Goal: Transaction & Acquisition: Book appointment/travel/reservation

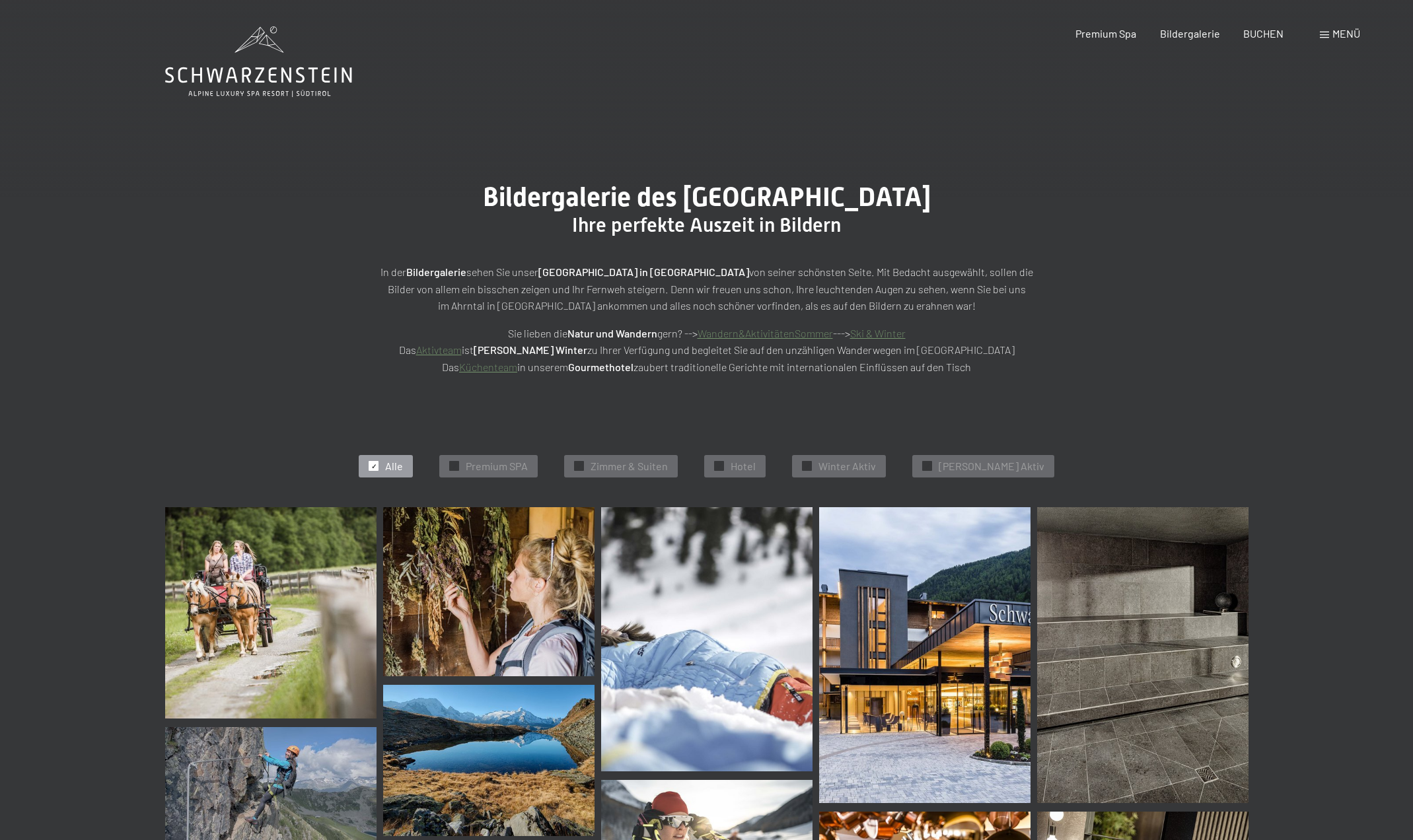
click at [814, 336] on link "Wandern&AktivitätenSommer" at bounding box center [765, 334] width 136 height 12
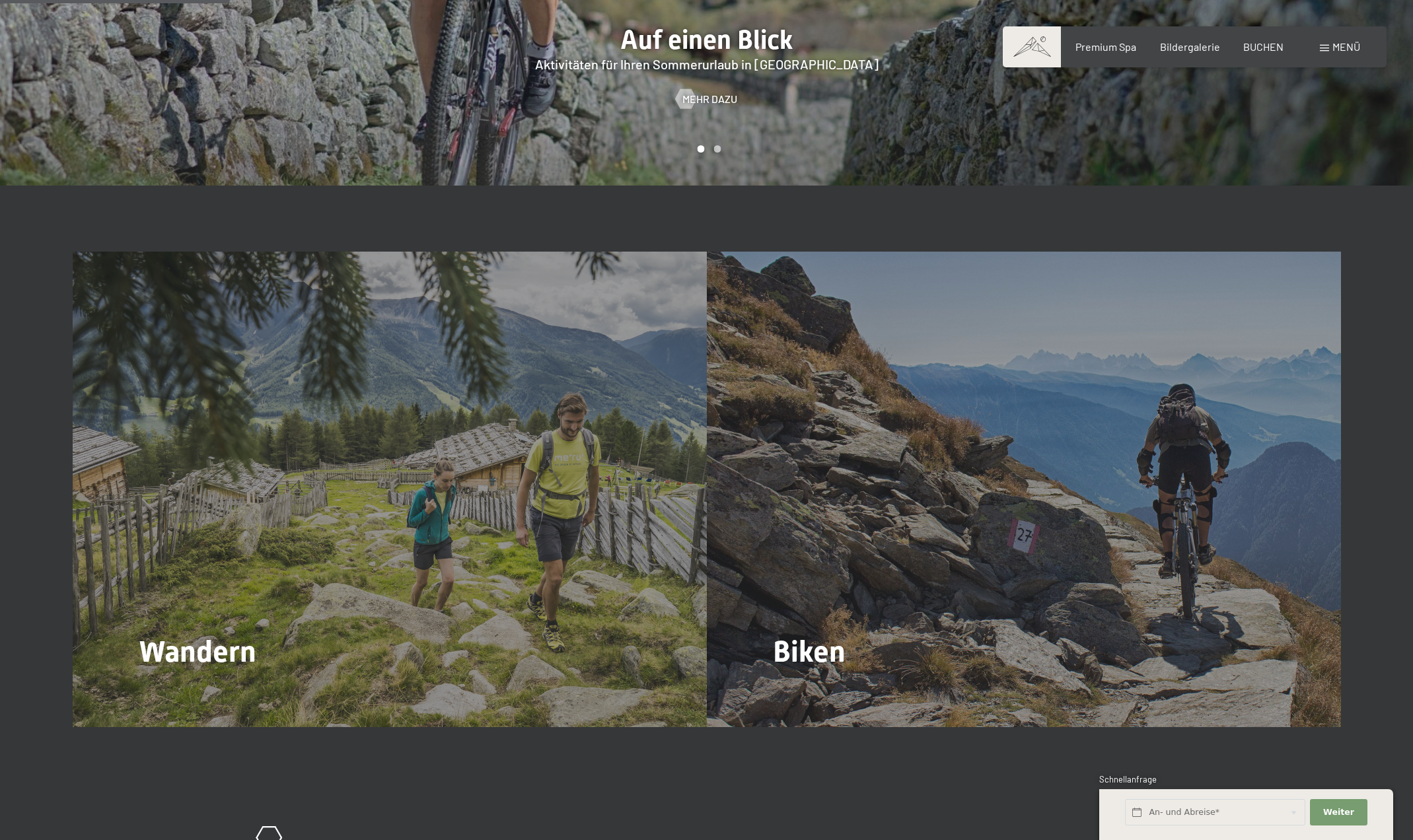
scroll to position [1519, 0]
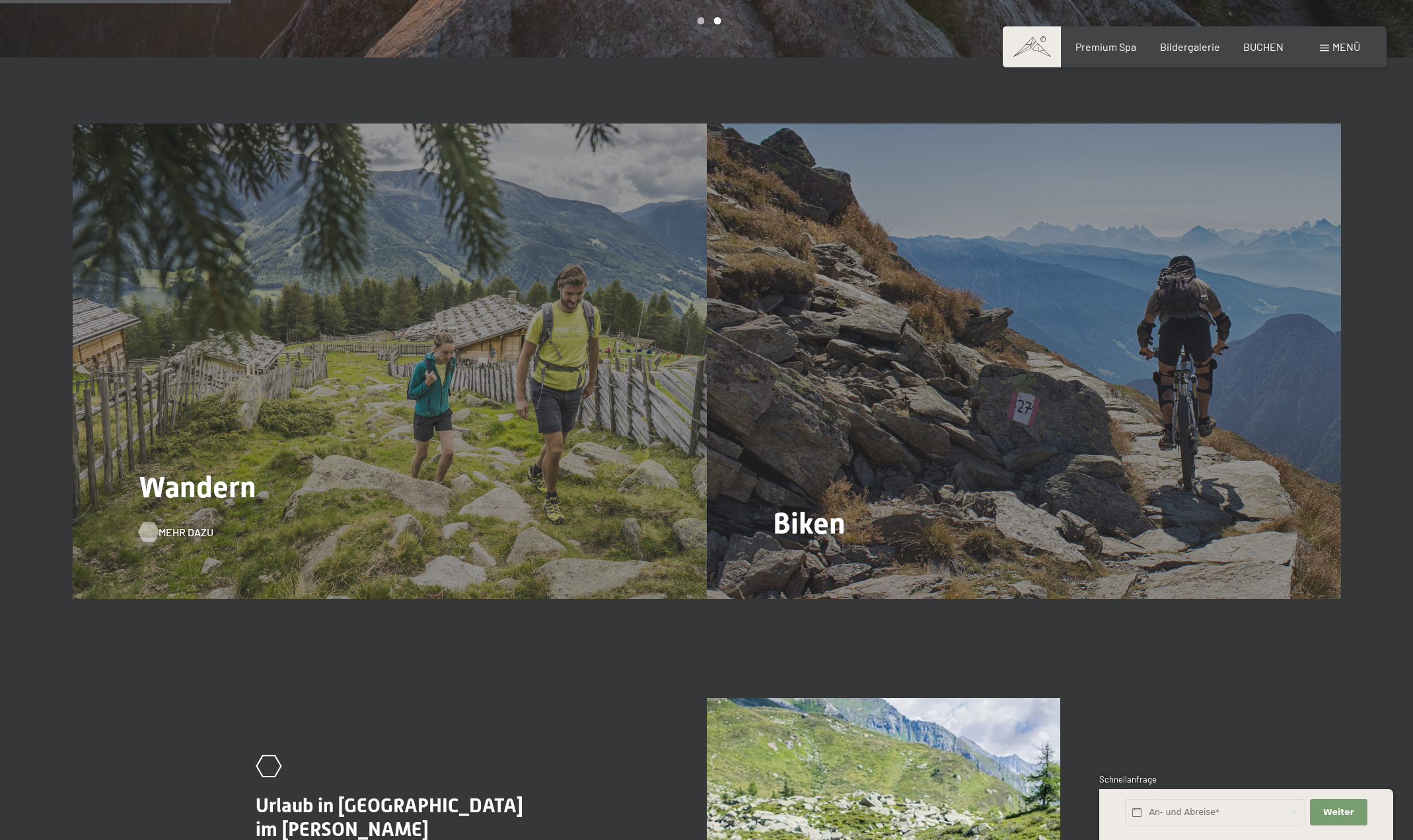
click at [186, 525] on span "Mehr dazu" at bounding box center [185, 532] width 55 height 15
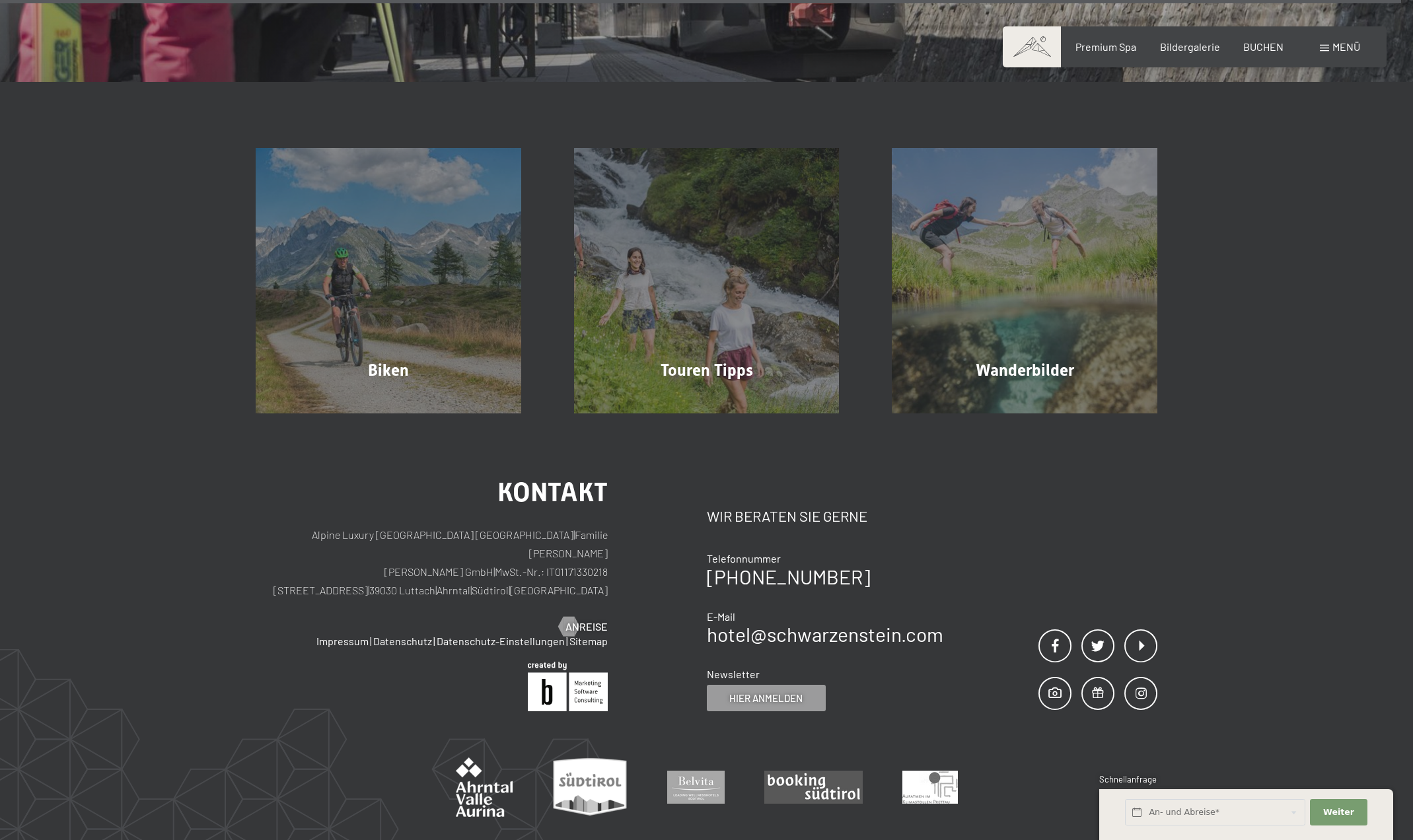
scroll to position [5571, 0]
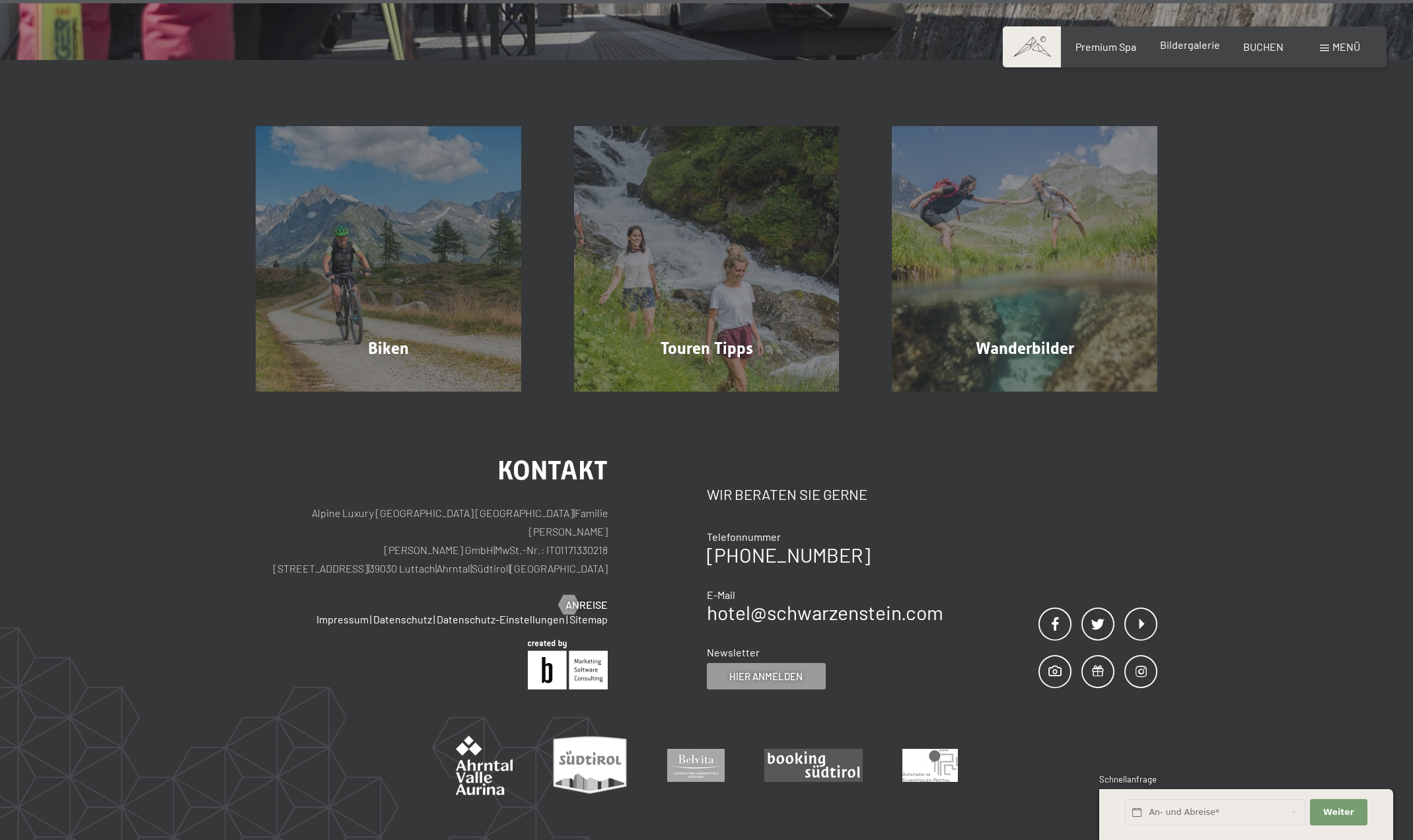
click at [1194, 48] on span "Bildergalerie" at bounding box center [1189, 44] width 60 height 12
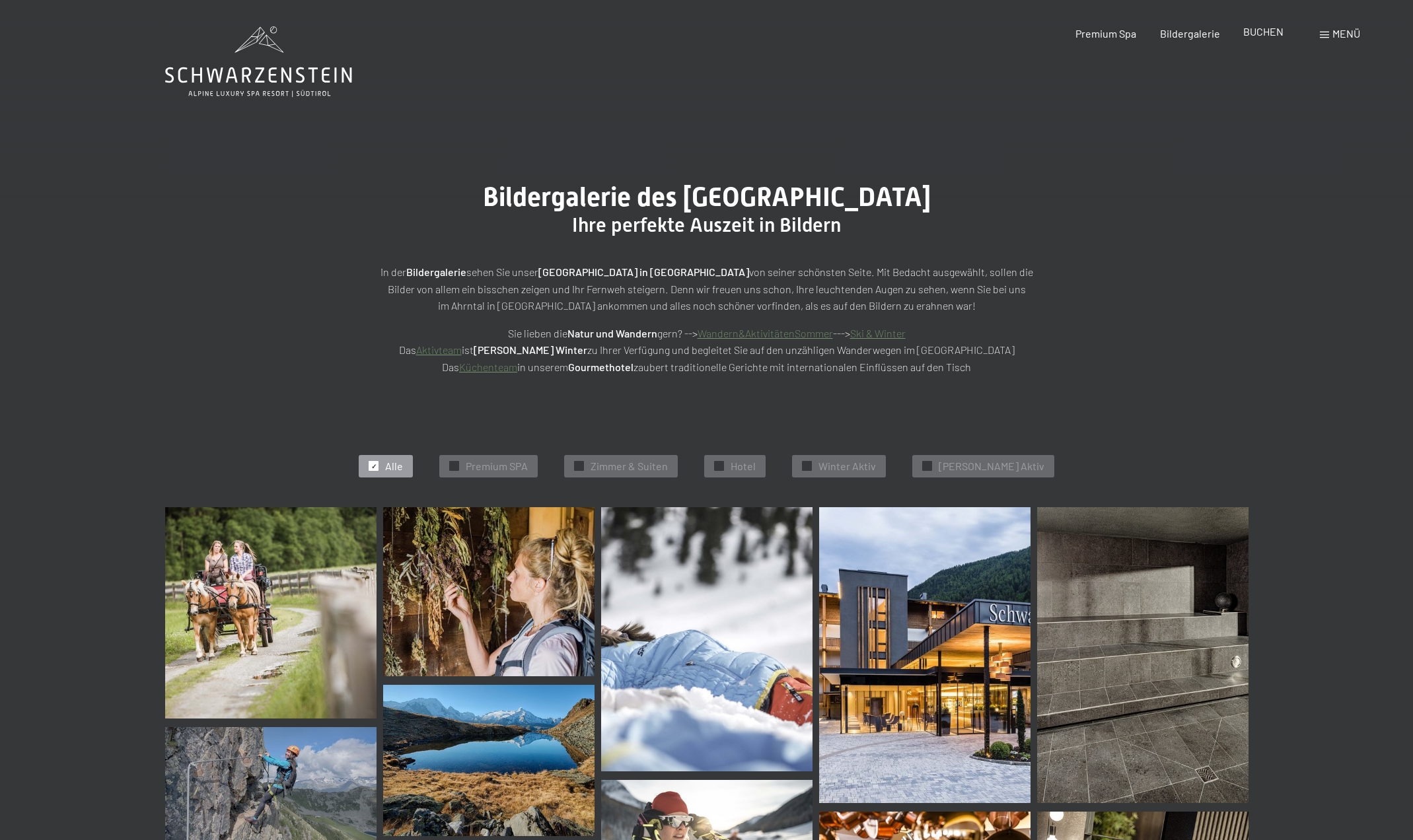
click at [1256, 30] on span "BUCHEN" at bounding box center [1264, 31] width 40 height 12
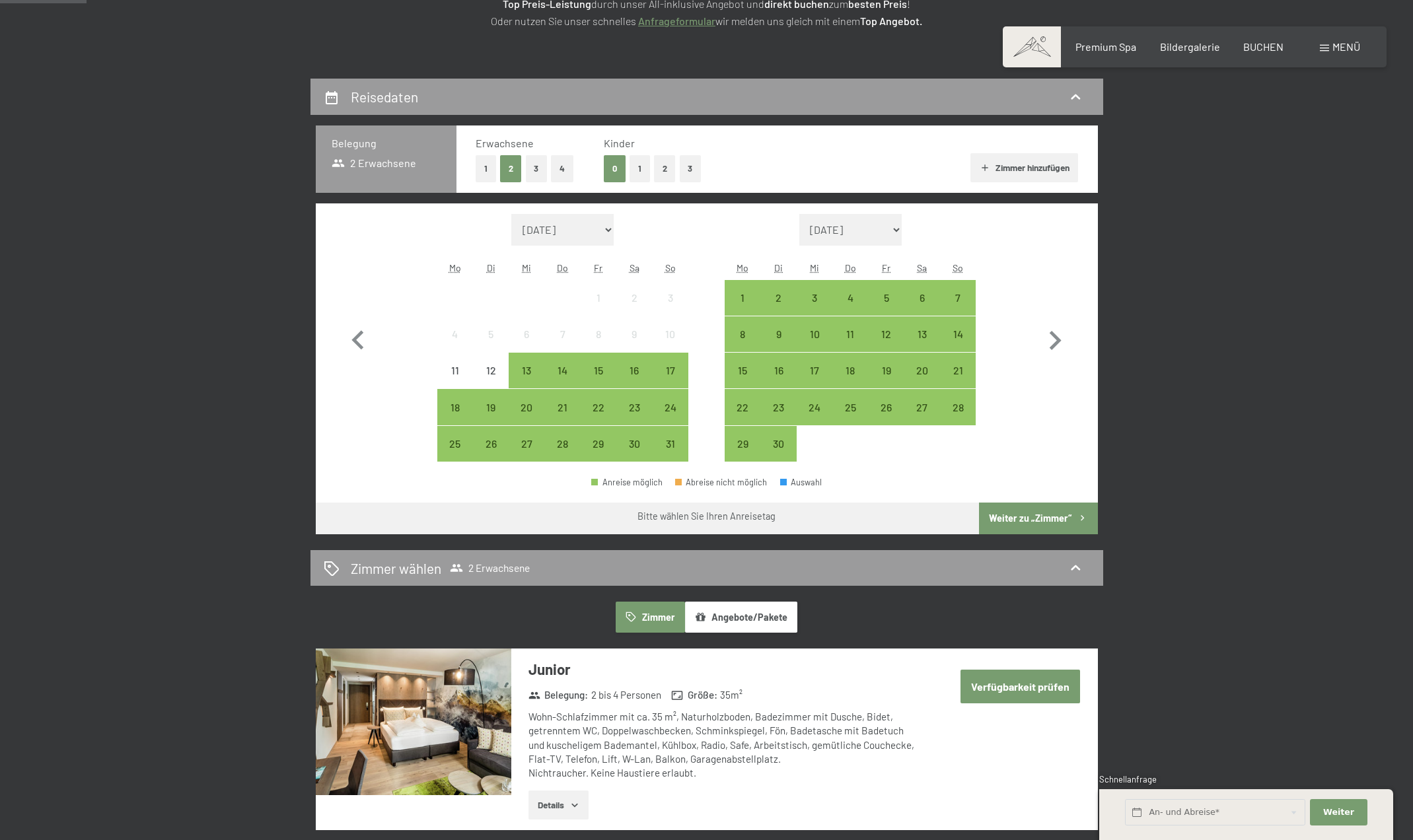
scroll to position [264, 0]
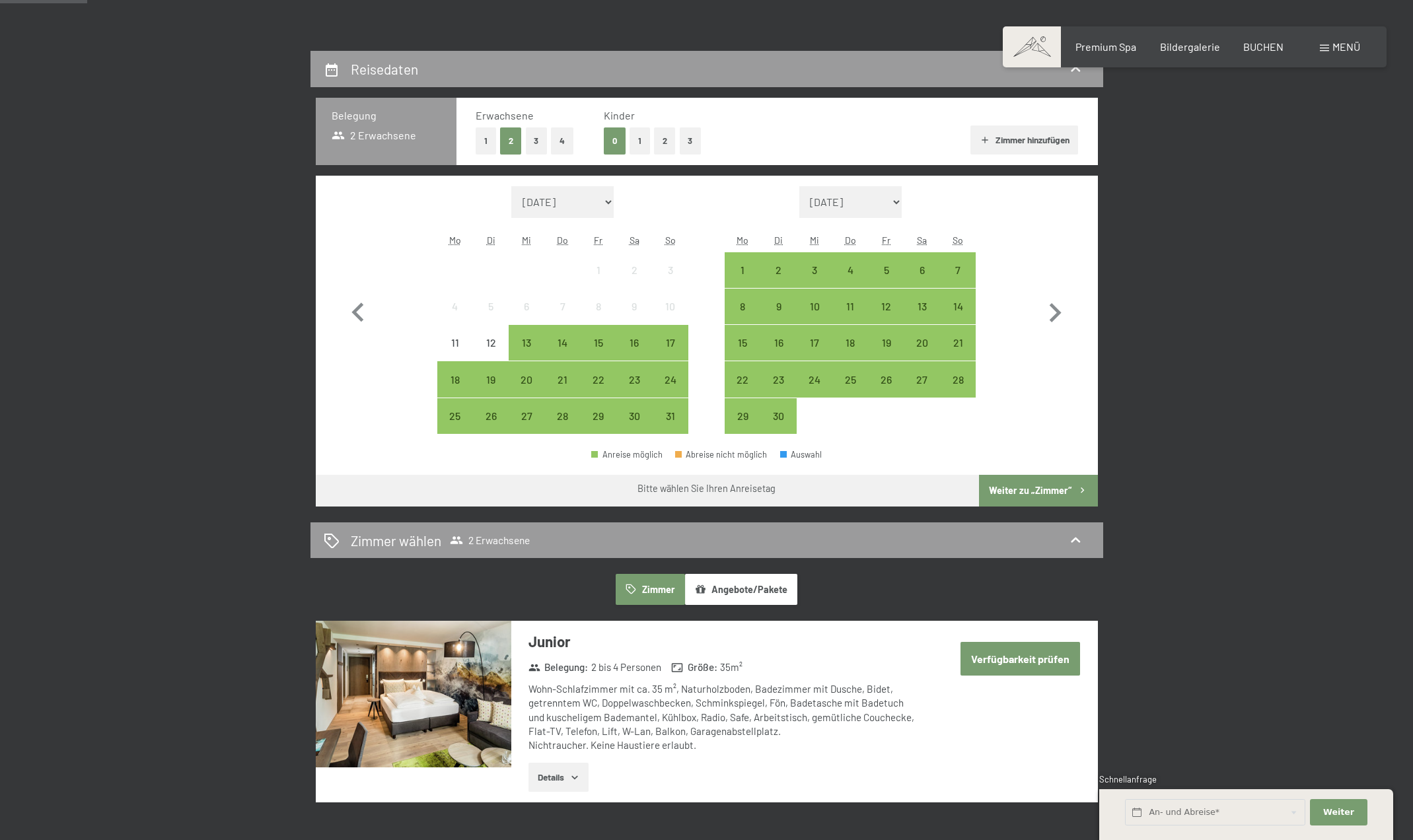
click at [735, 589] on button "Angebote/Pakete" at bounding box center [741, 590] width 112 height 30
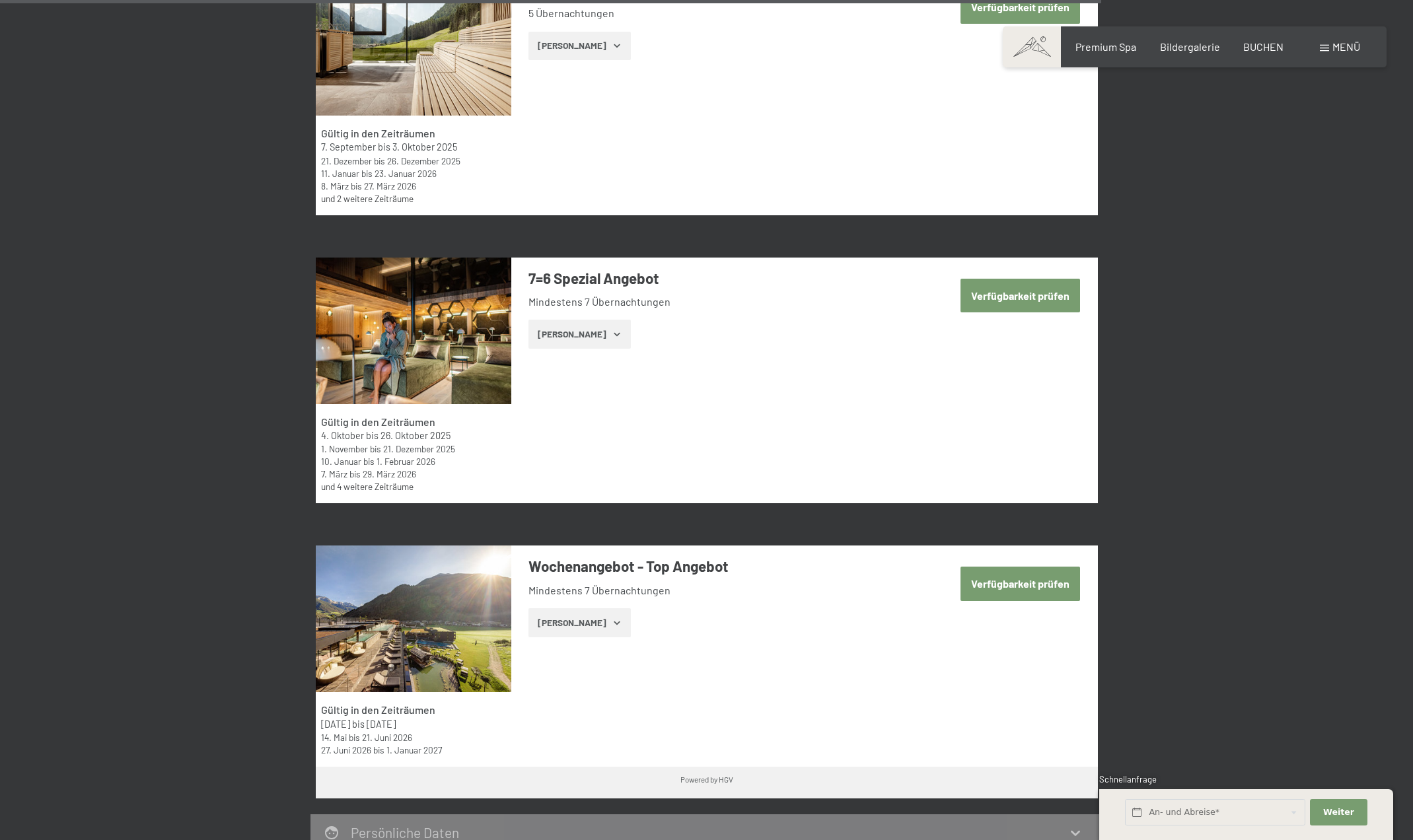
scroll to position [3500, 0]
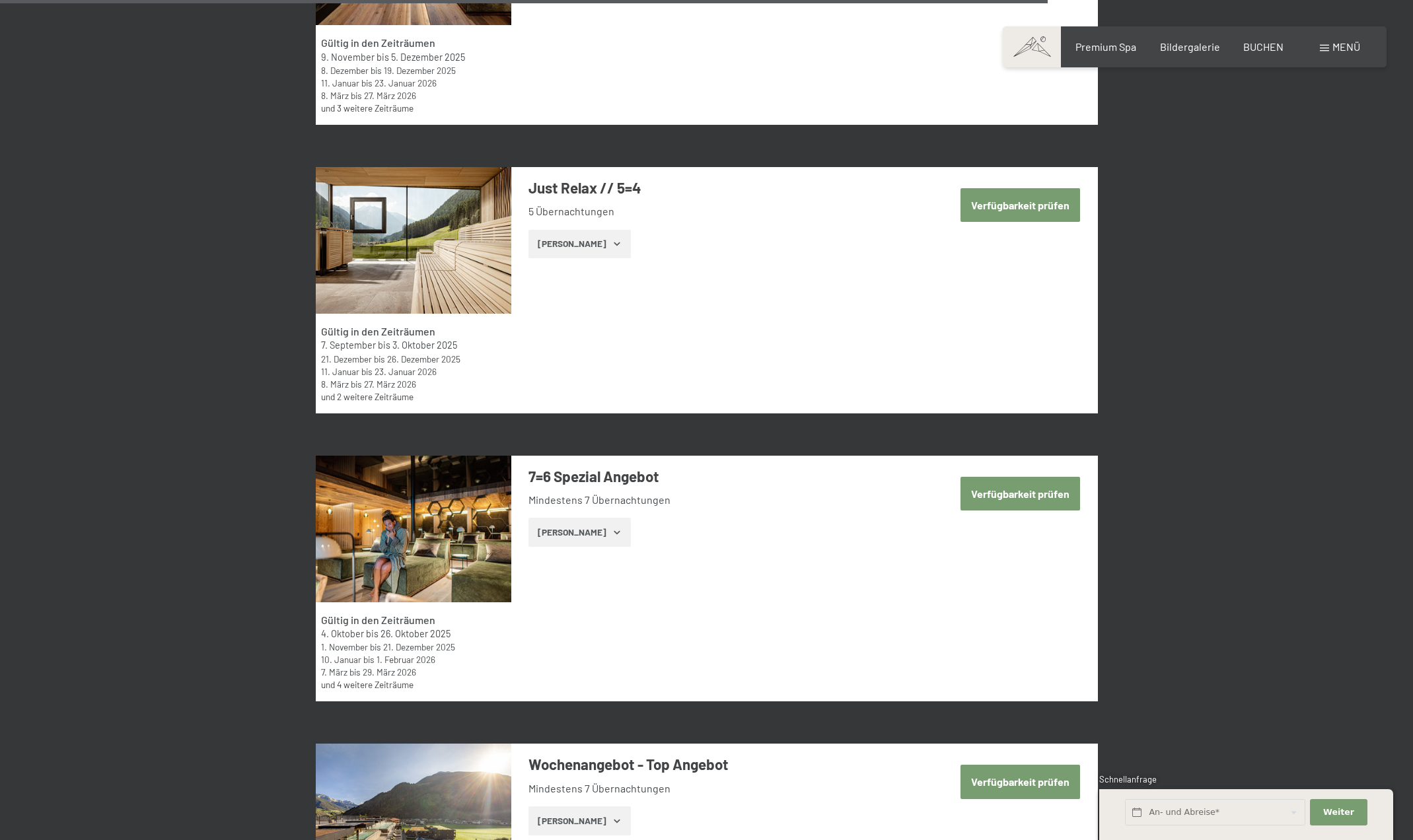
click at [1039, 205] on button "Verfügbarkeit prüfen" at bounding box center [1020, 205] width 120 height 34
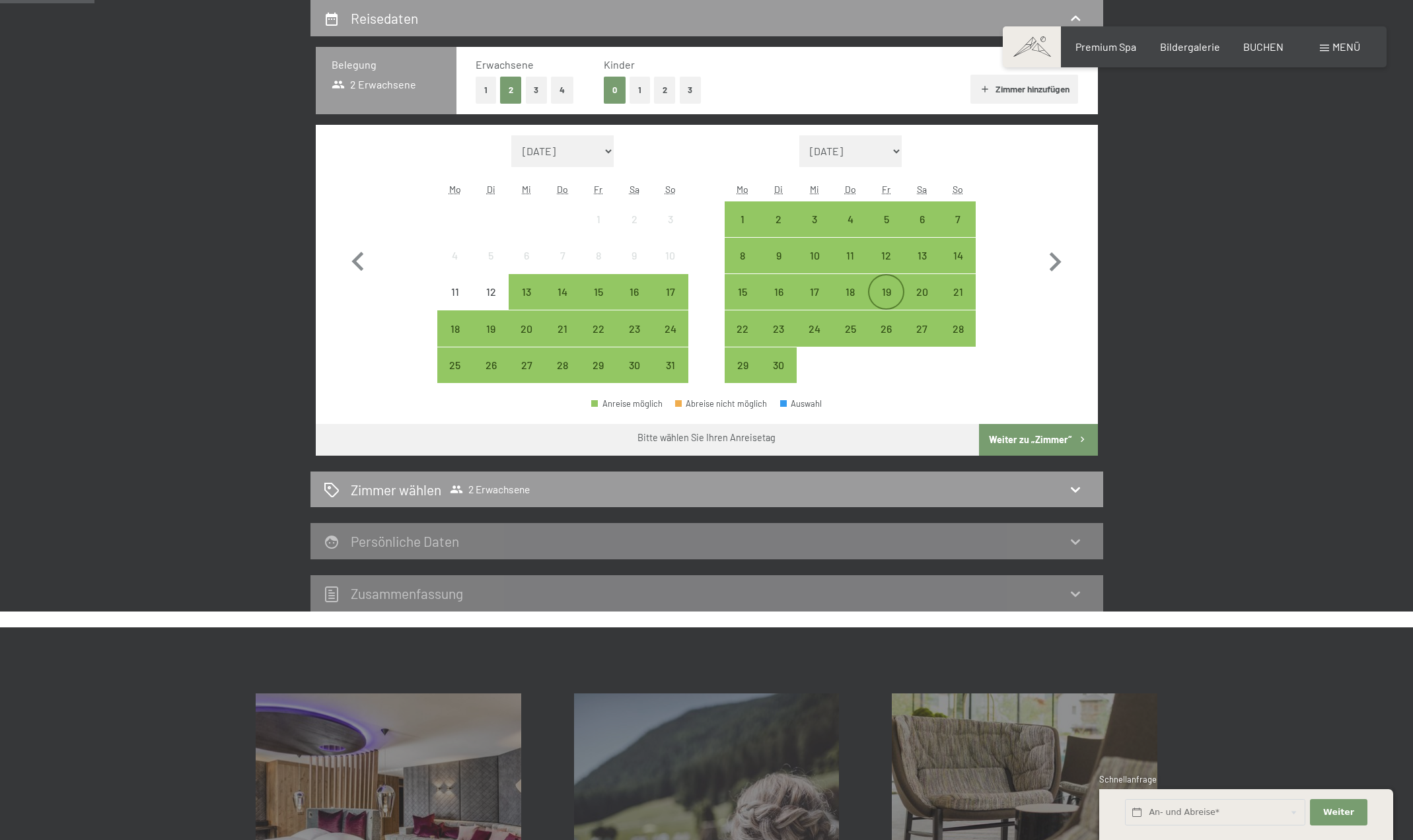
click at [891, 289] on div "19" at bounding box center [886, 303] width 33 height 33
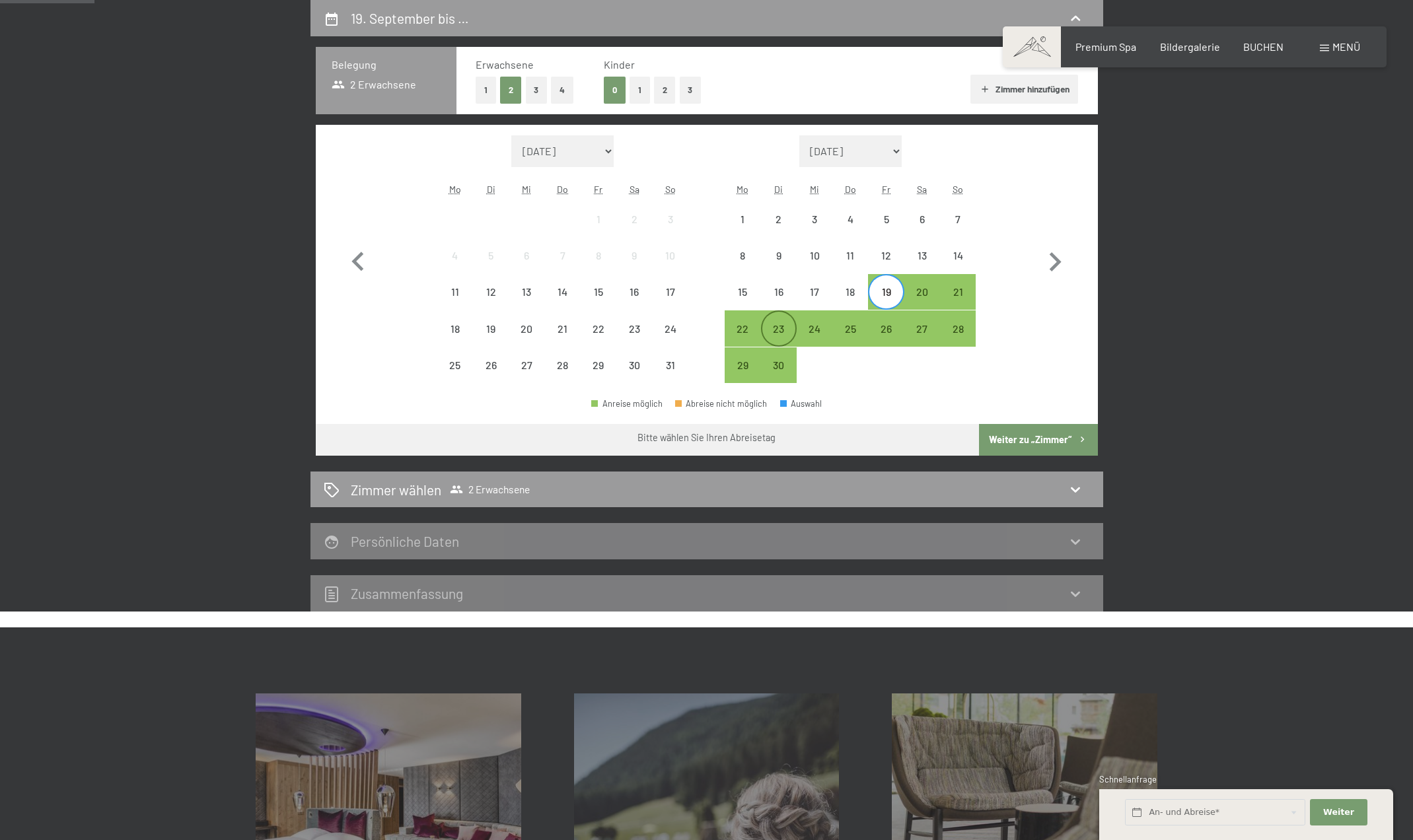
click at [774, 325] on div "23" at bounding box center [779, 340] width 33 height 33
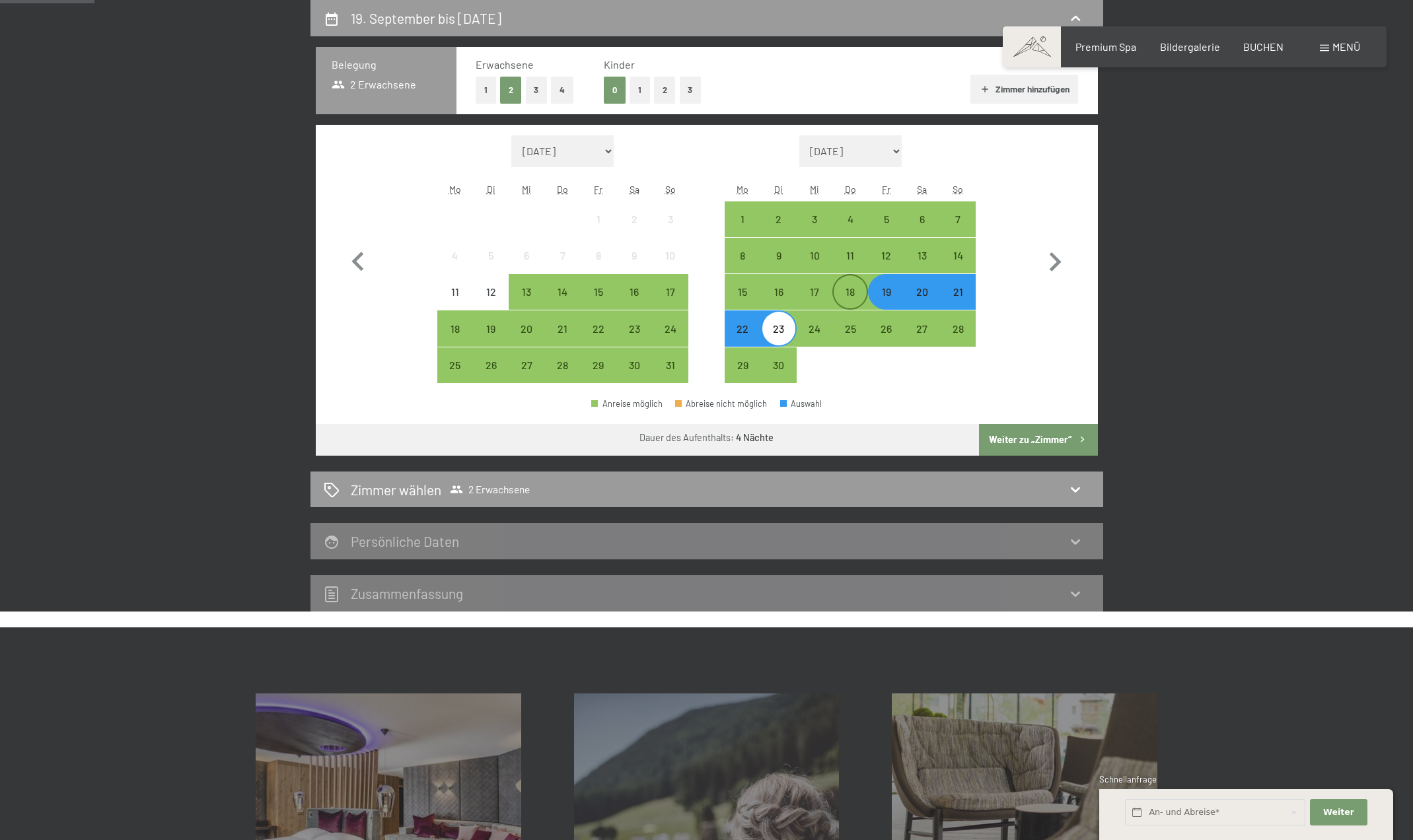
click at [860, 289] on div "18" at bounding box center [850, 303] width 33 height 33
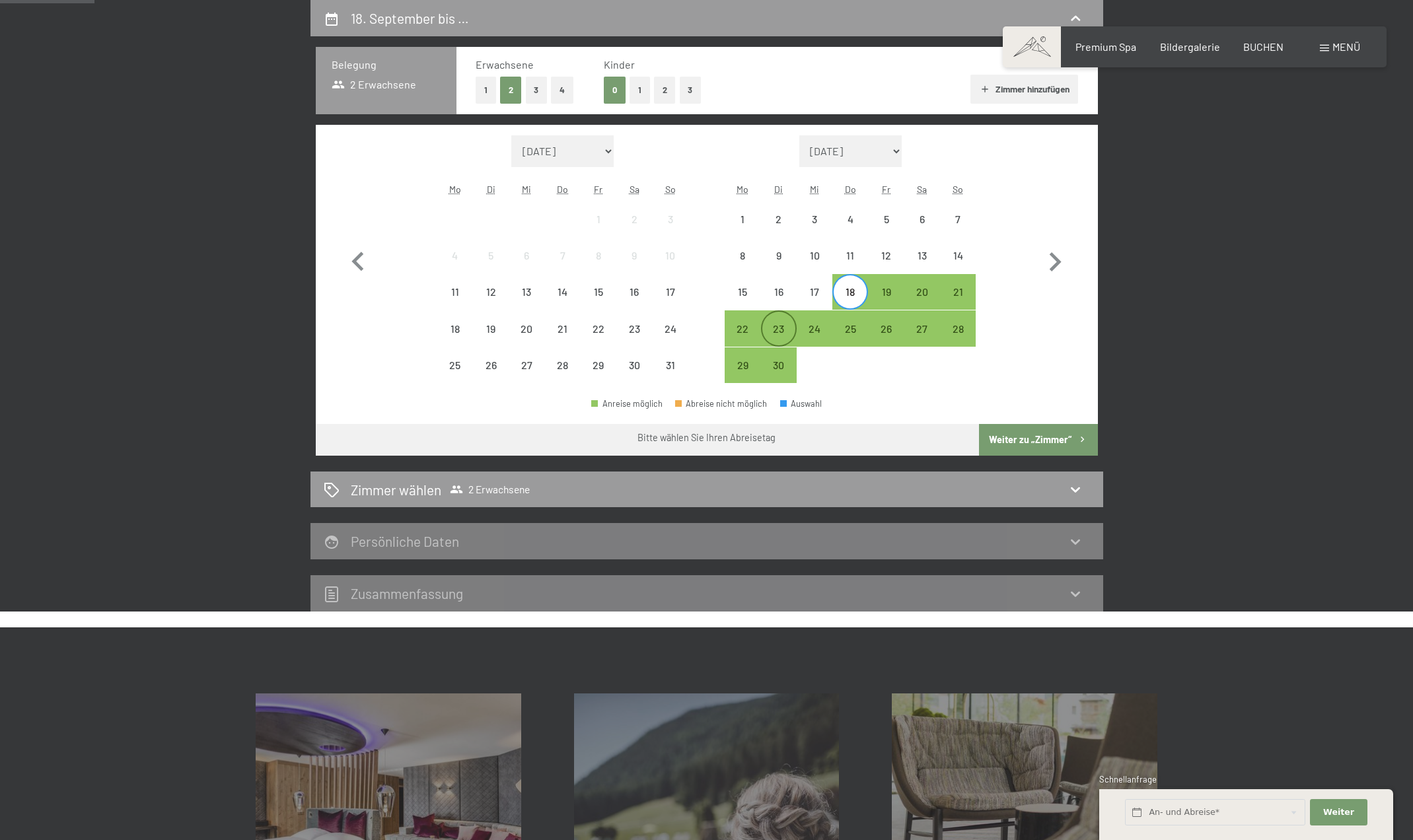
click at [780, 324] on div "23" at bounding box center [779, 340] width 33 height 33
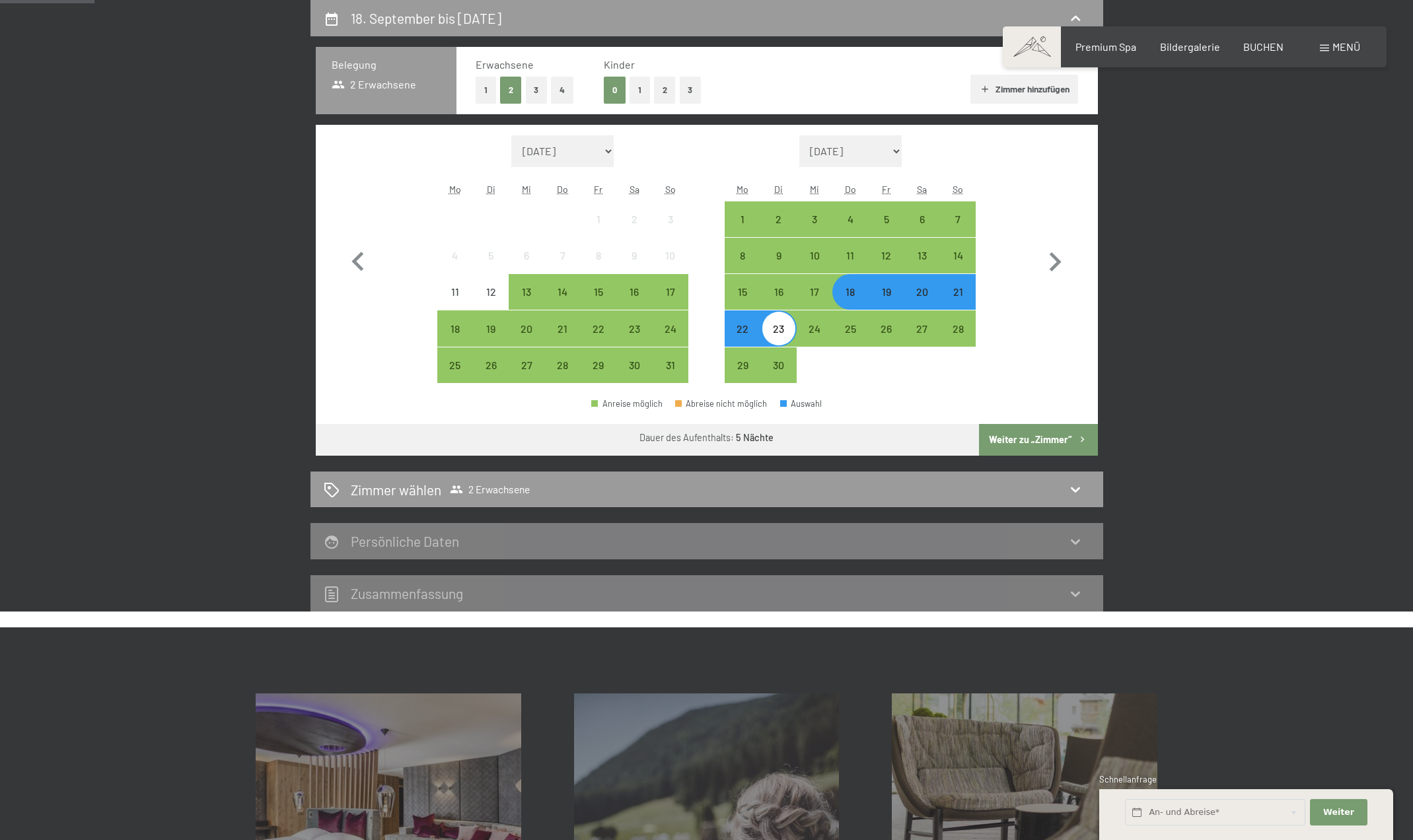
click at [1039, 432] on button "Weiter zu „Zimmer“" at bounding box center [1038, 440] width 118 height 32
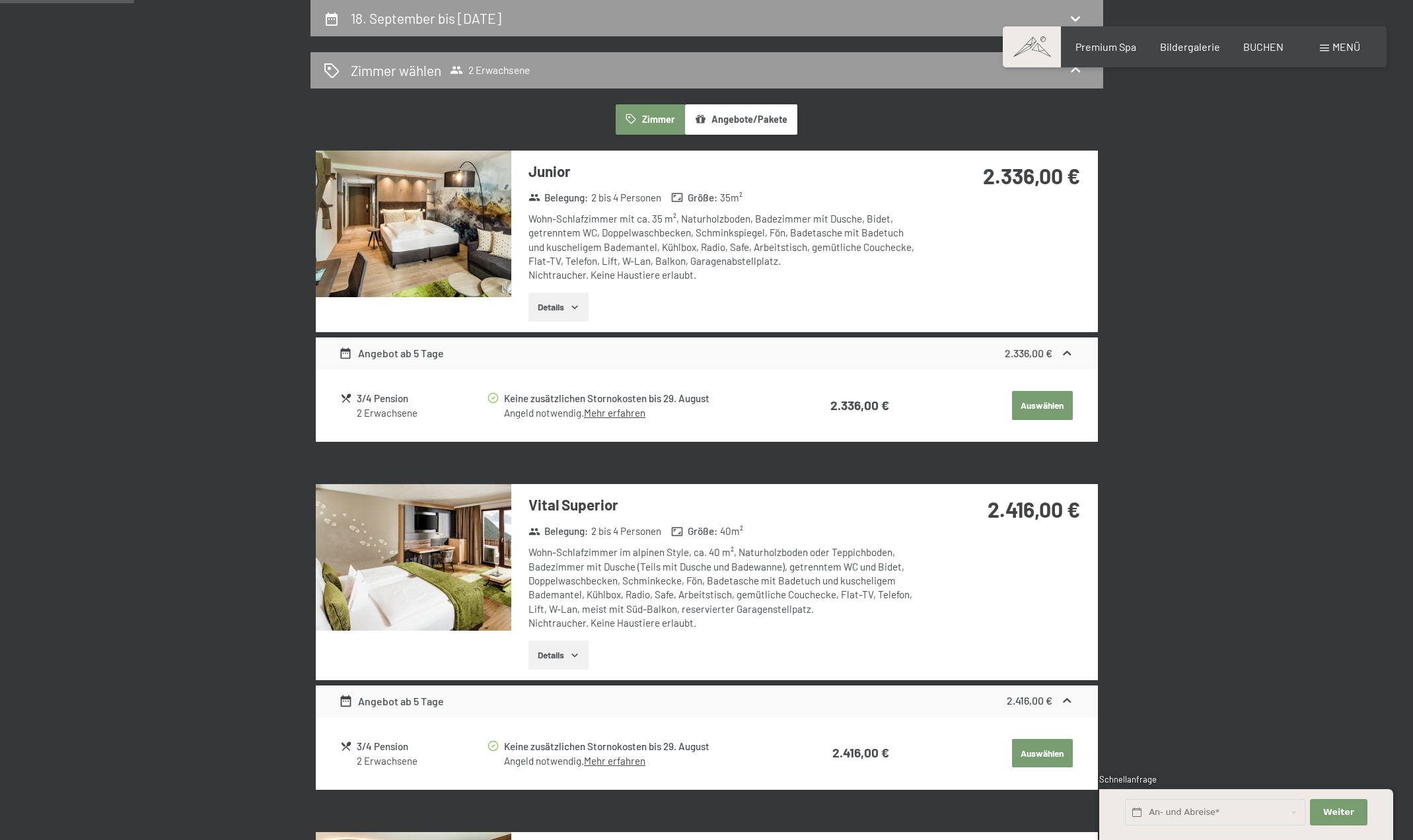
click at [751, 117] on button "Angebote/Pakete" at bounding box center [741, 120] width 112 height 30
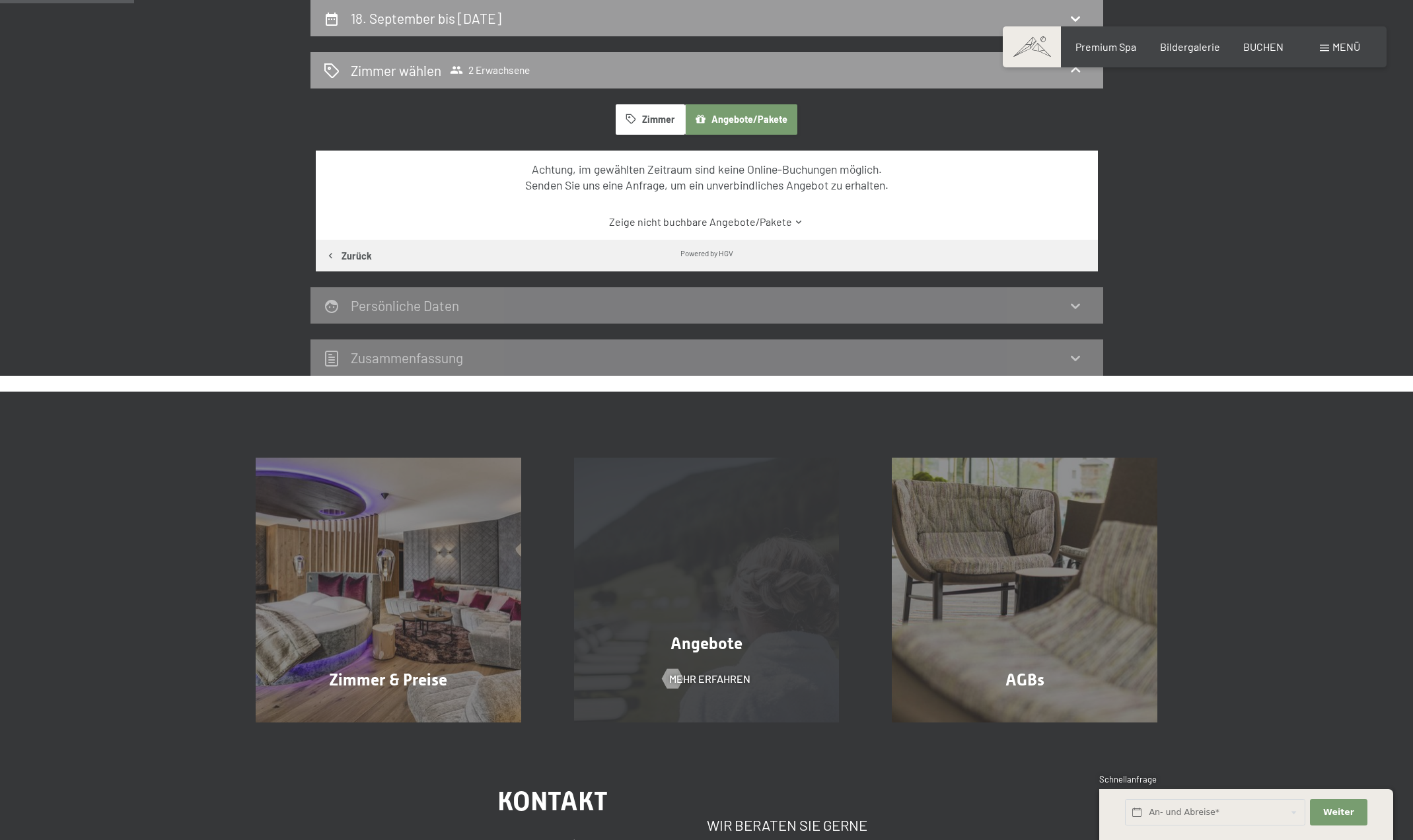
click at [724, 610] on div "Angebote Mehr erfahren" at bounding box center [706, 591] width 318 height 266
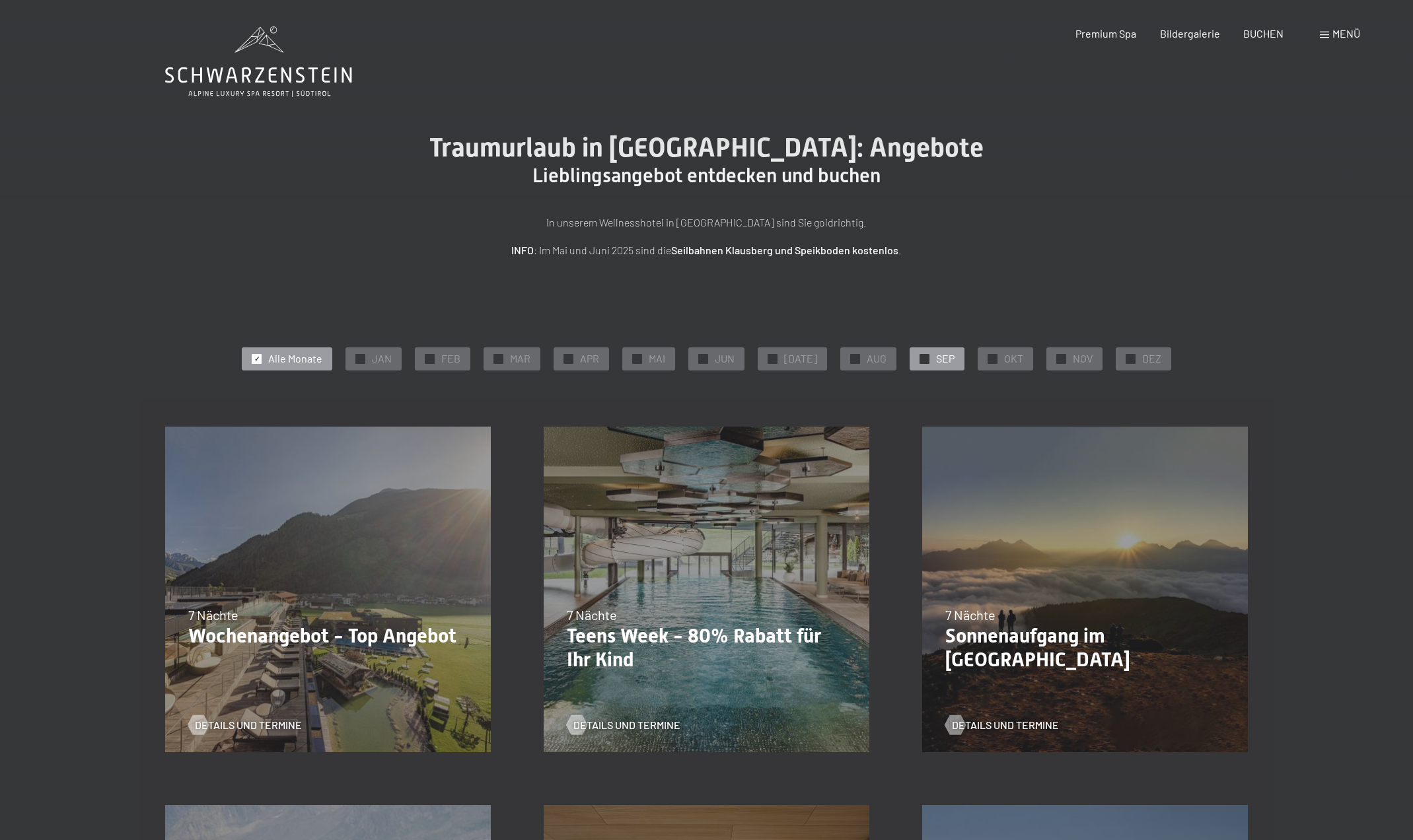
click at [918, 352] on div "✓ SEP" at bounding box center [936, 358] width 55 height 22
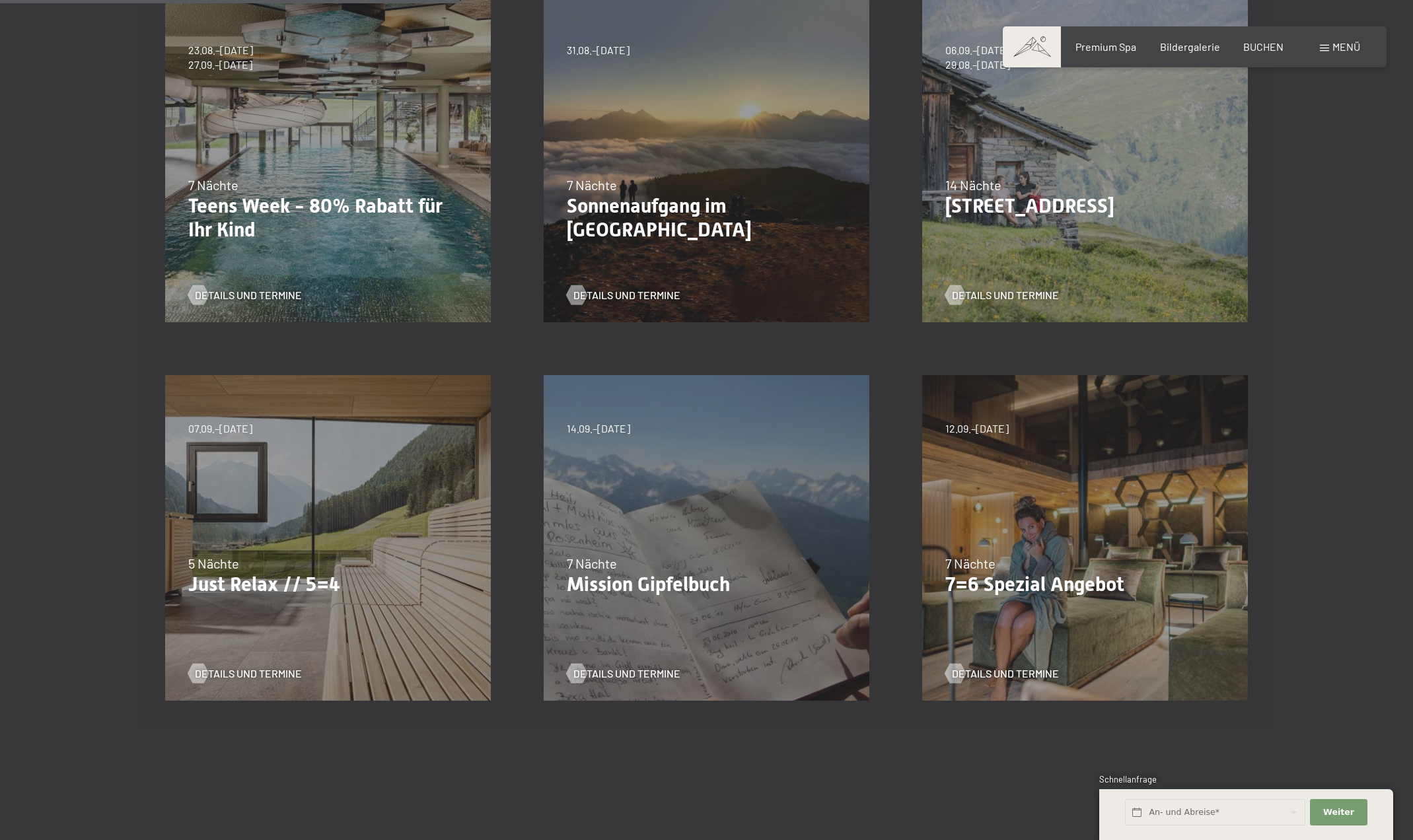
scroll to position [462, 0]
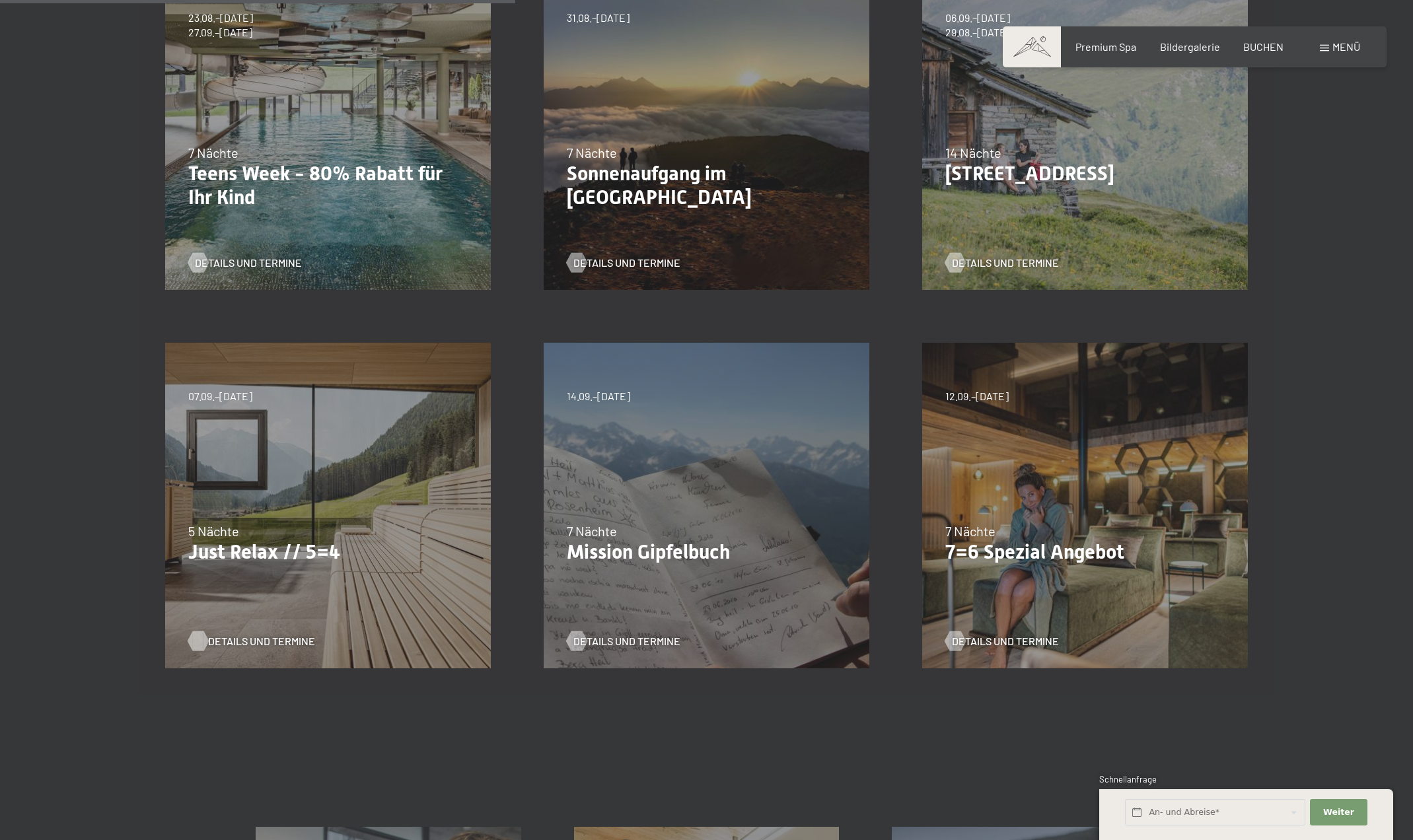
click at [221, 643] on span "Details und Termine" at bounding box center [262, 641] width 107 height 15
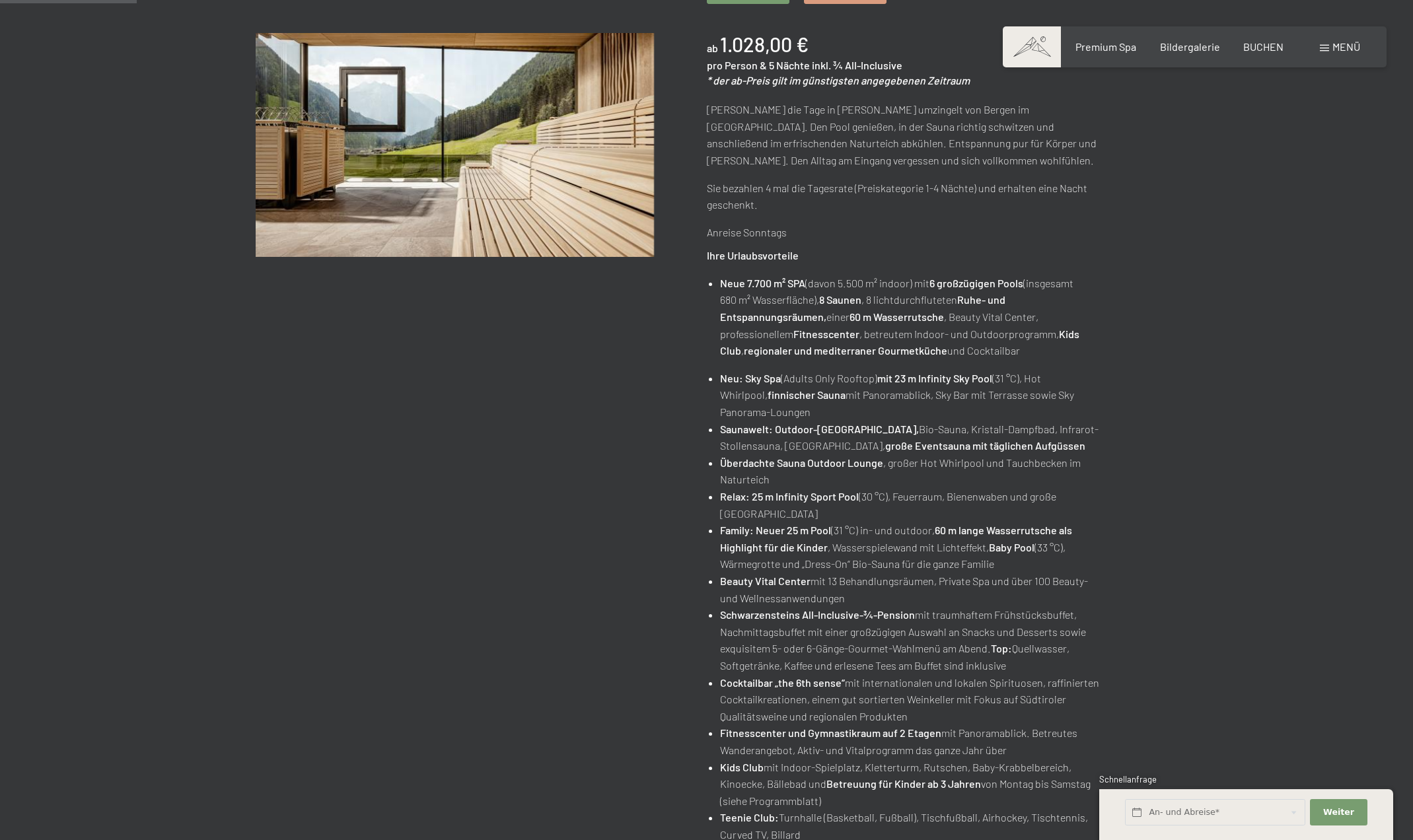
scroll to position [66, 0]
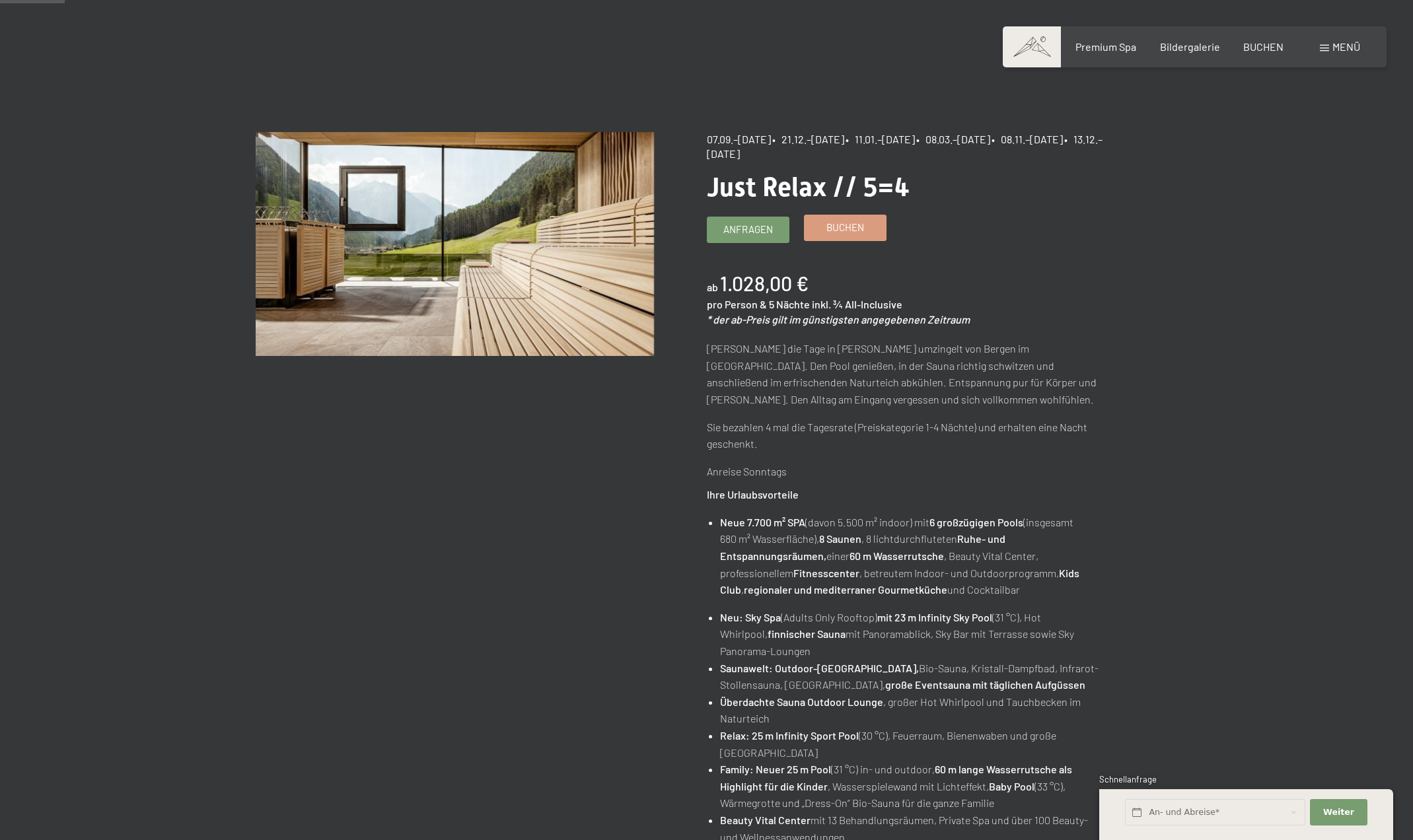
click at [837, 221] on span "Buchen" at bounding box center [845, 228] width 37 height 14
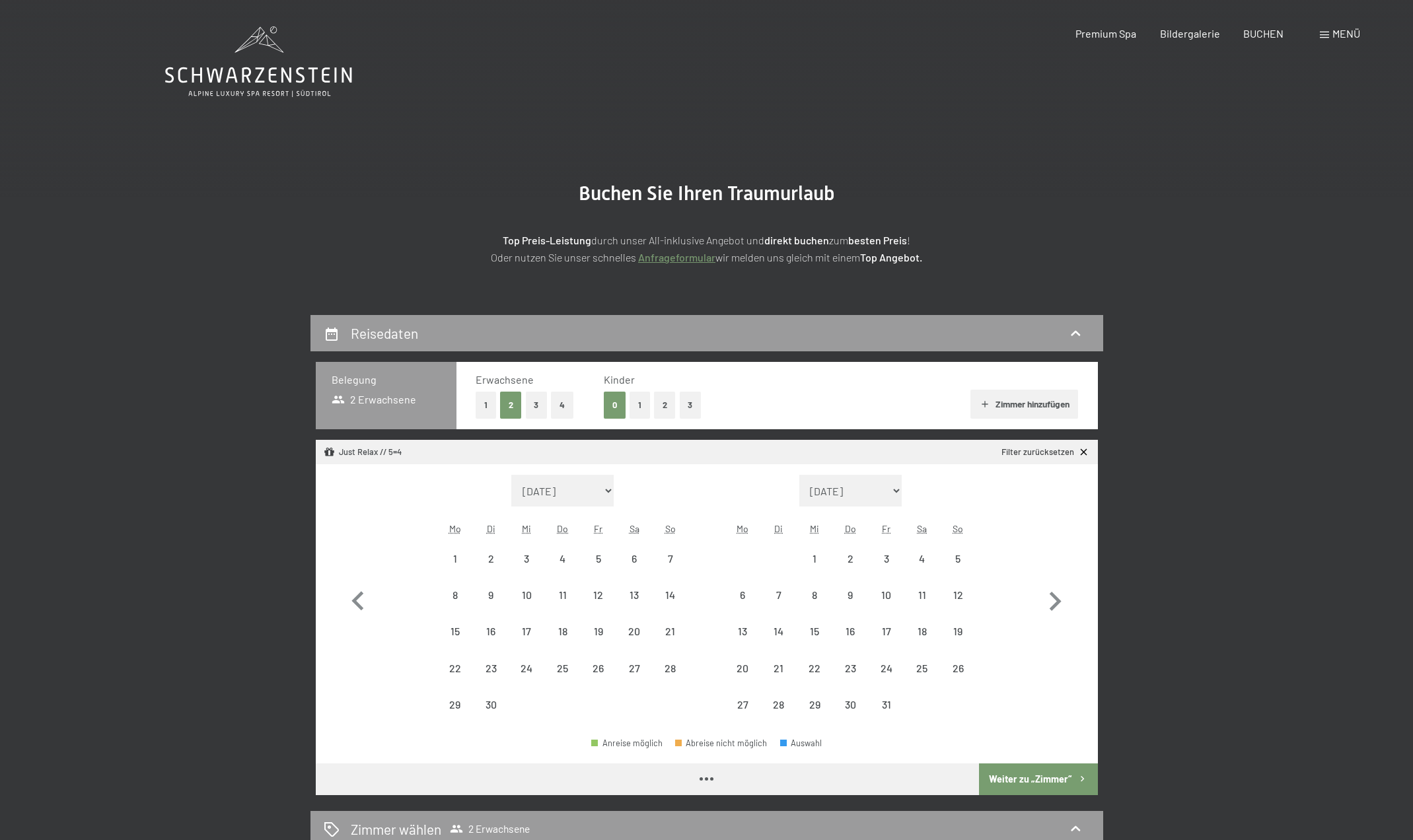
select select "[DATE]"
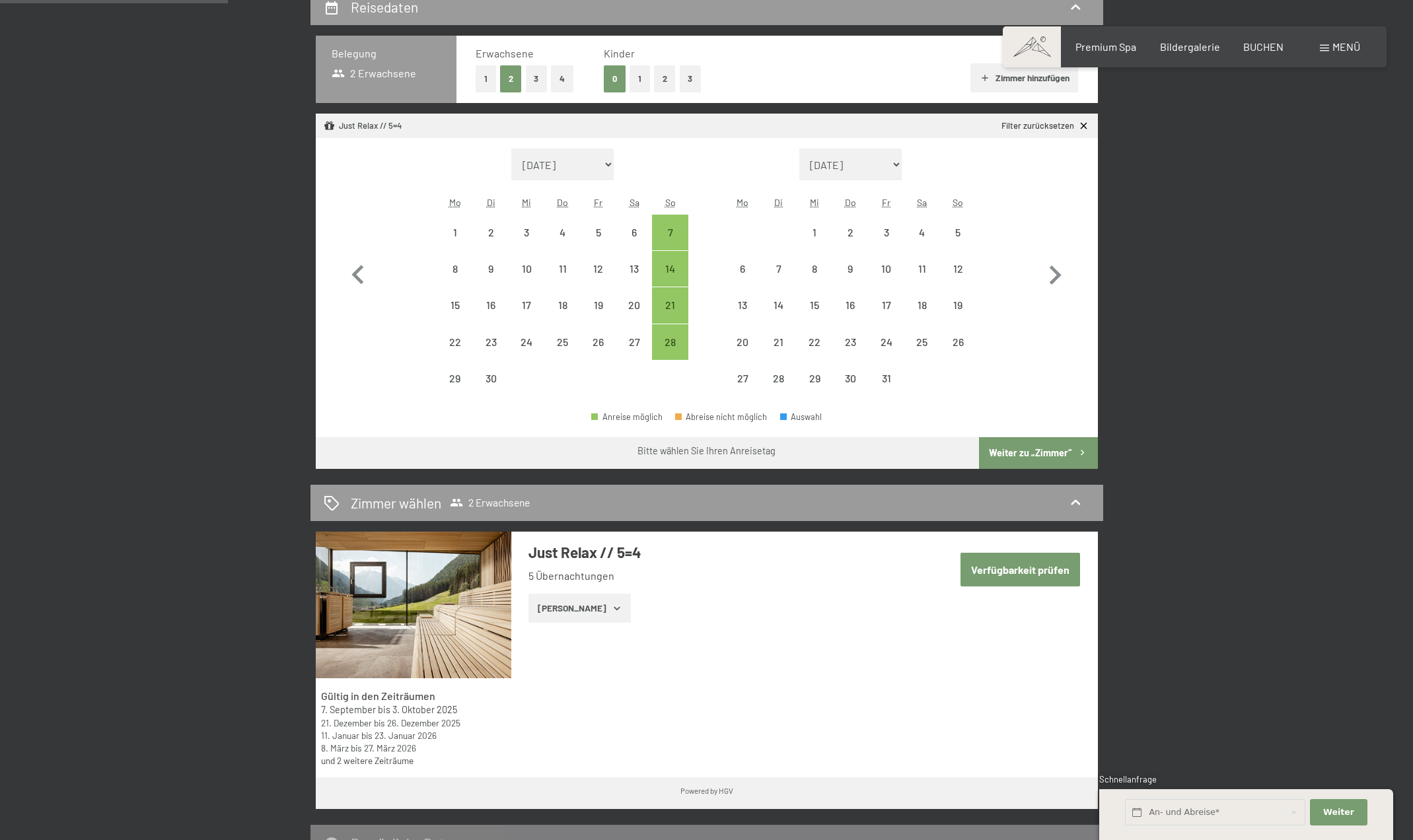
scroll to position [330, 0]
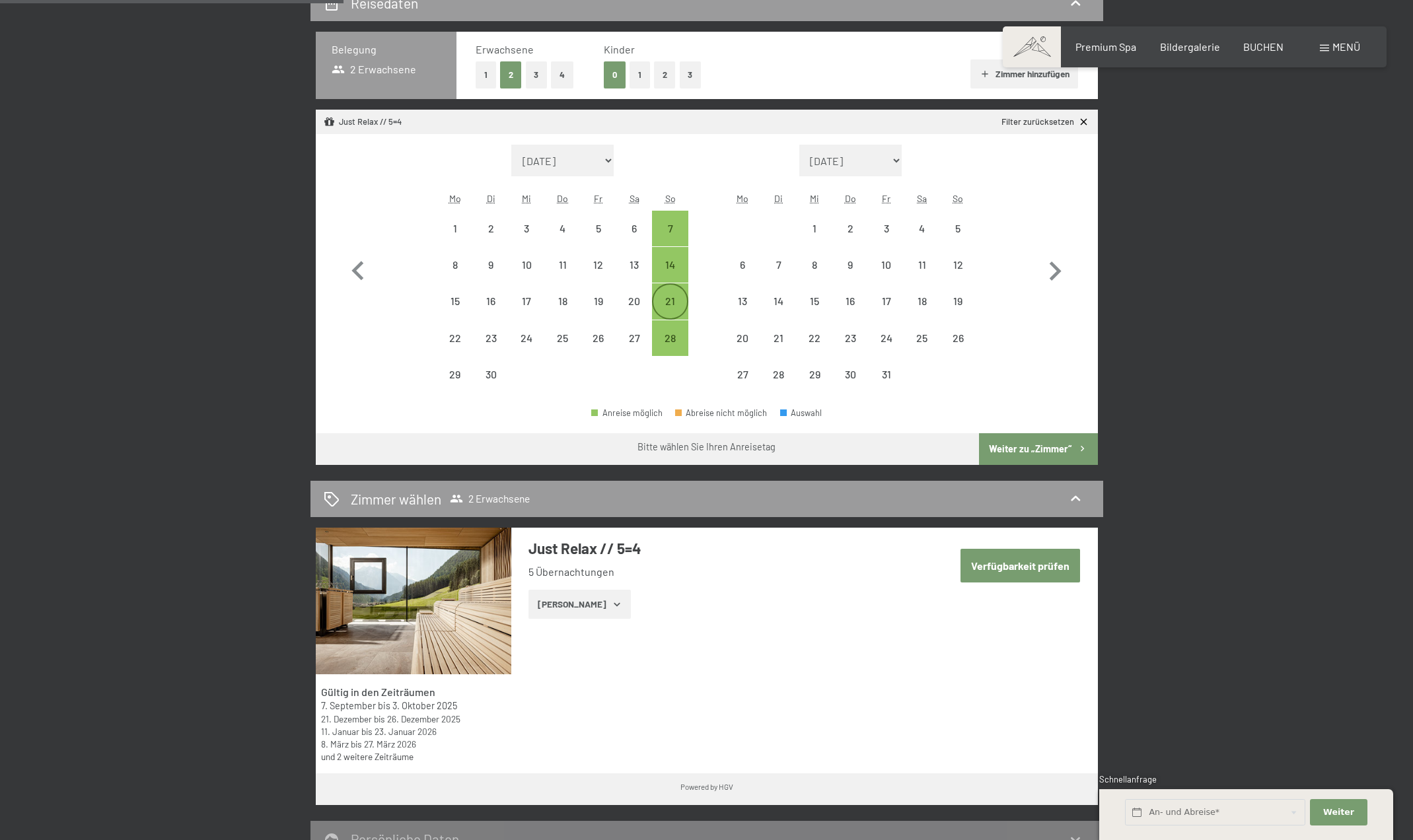
click at [675, 300] on div "21" at bounding box center [670, 313] width 33 height 33
select select "[DATE]"
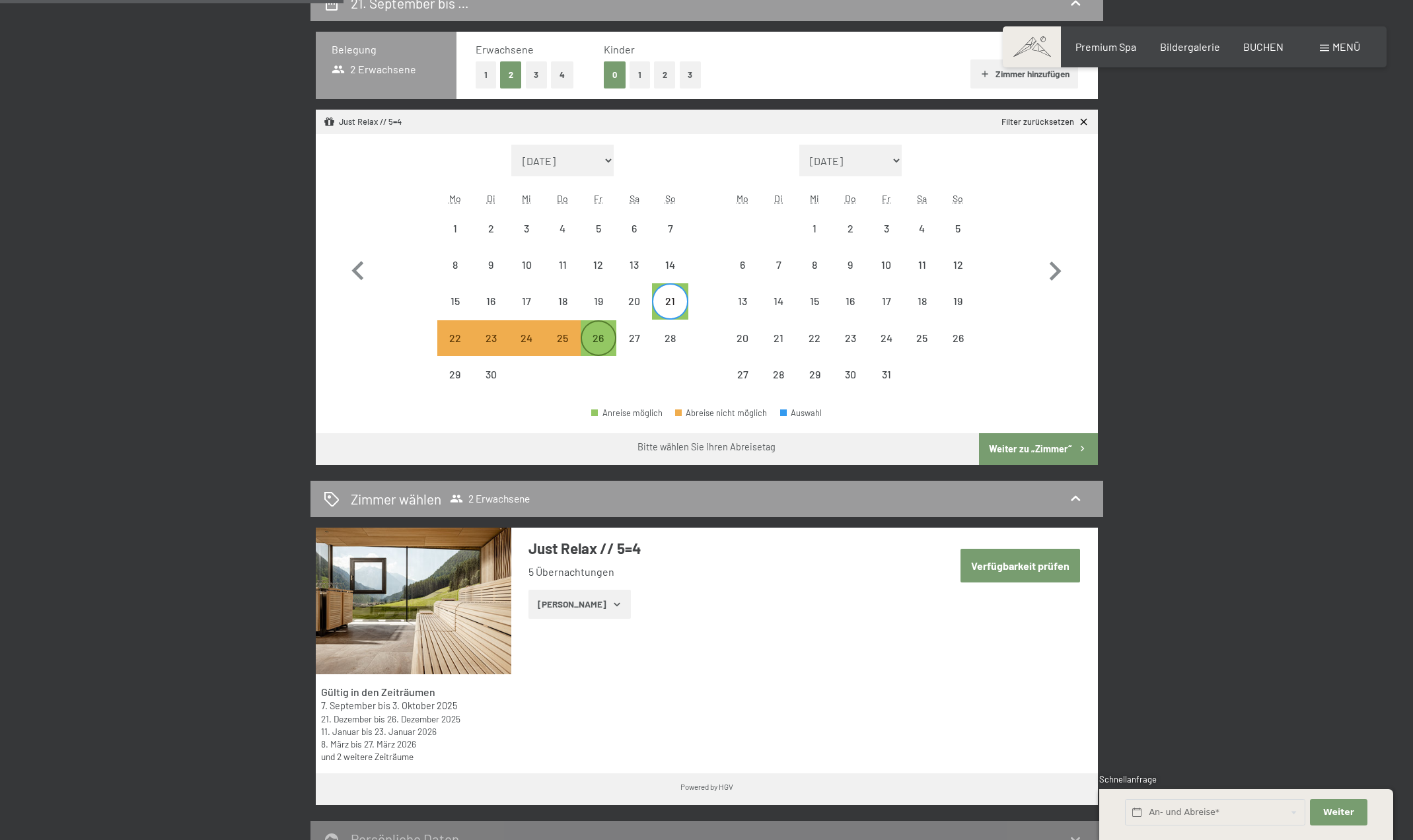
click at [606, 333] on div "26" at bounding box center [599, 349] width 33 height 33
select select "[DATE]"
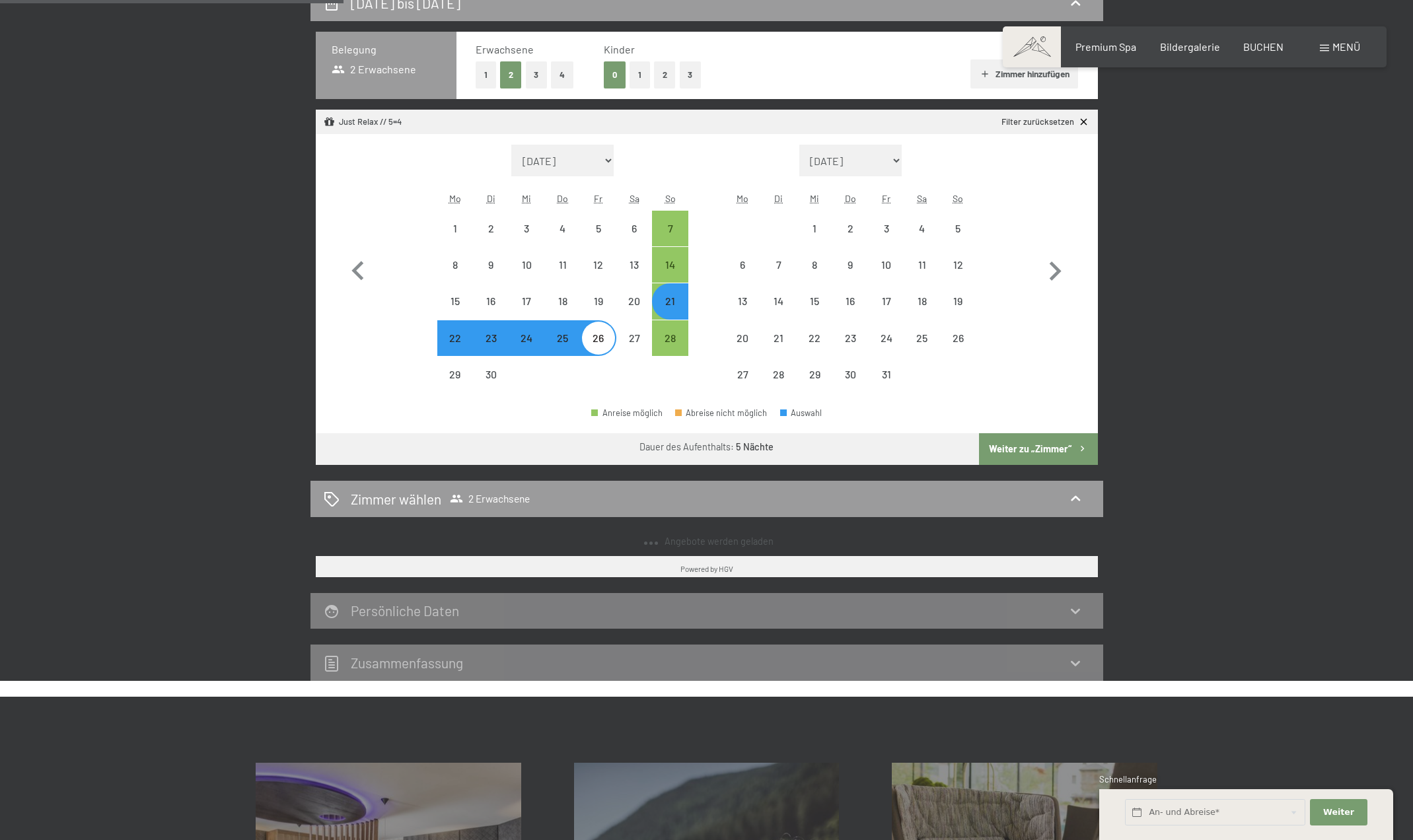
select select "[DATE]"
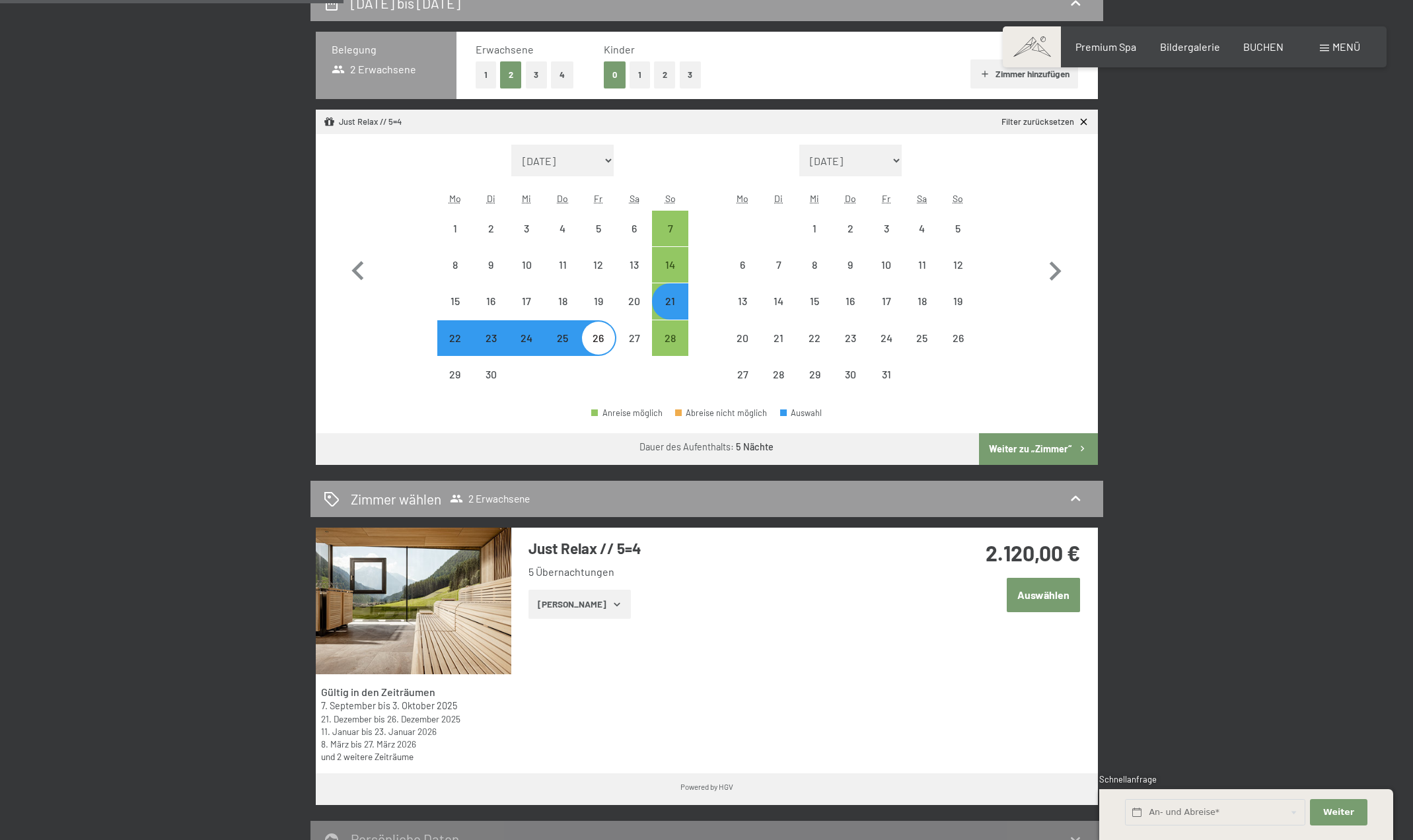
click at [1059, 446] on button "Weiter zu „Zimmer“" at bounding box center [1038, 449] width 118 height 32
select select "[DATE]"
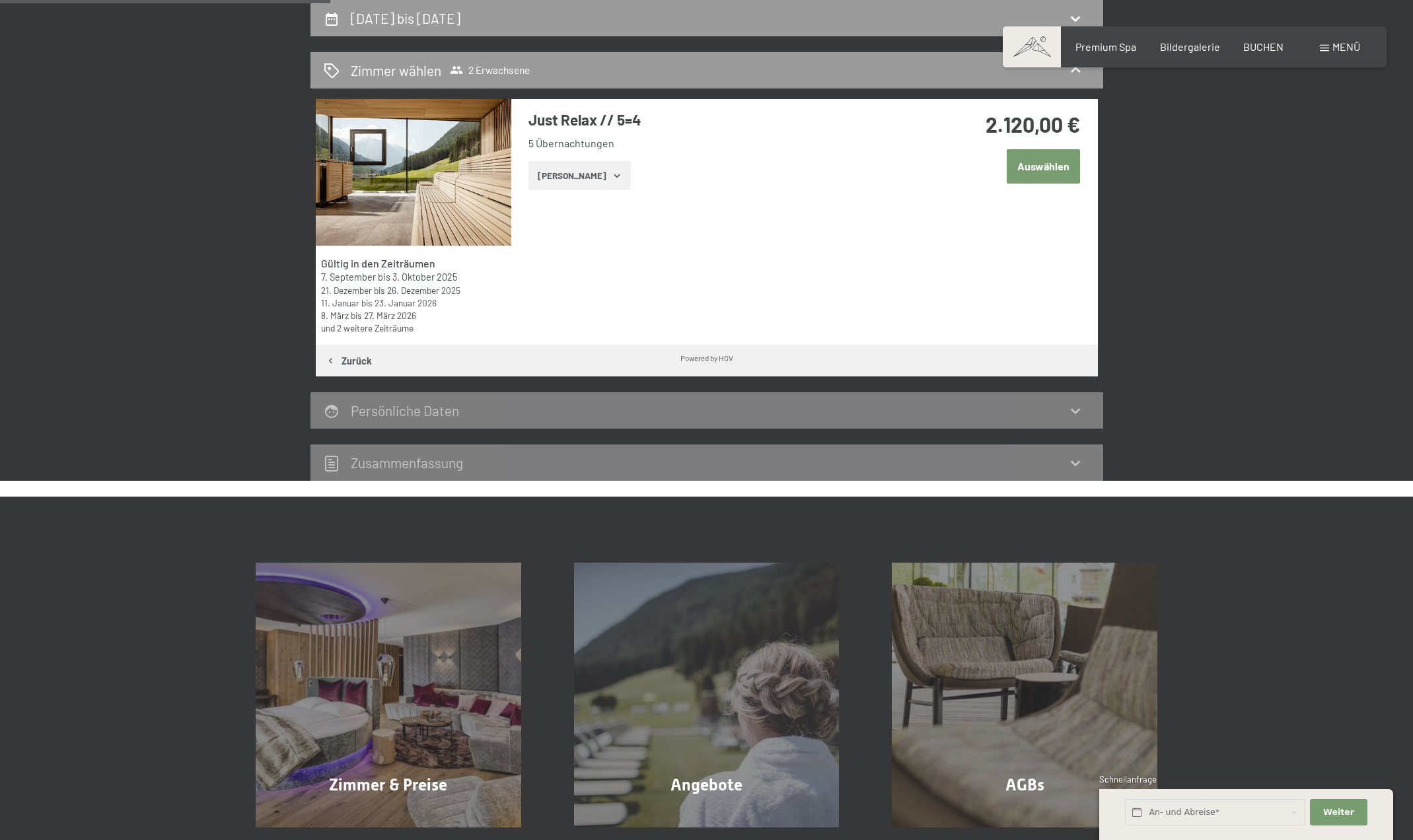
click at [1035, 171] on button "Auswählen" at bounding box center [1043, 166] width 73 height 34
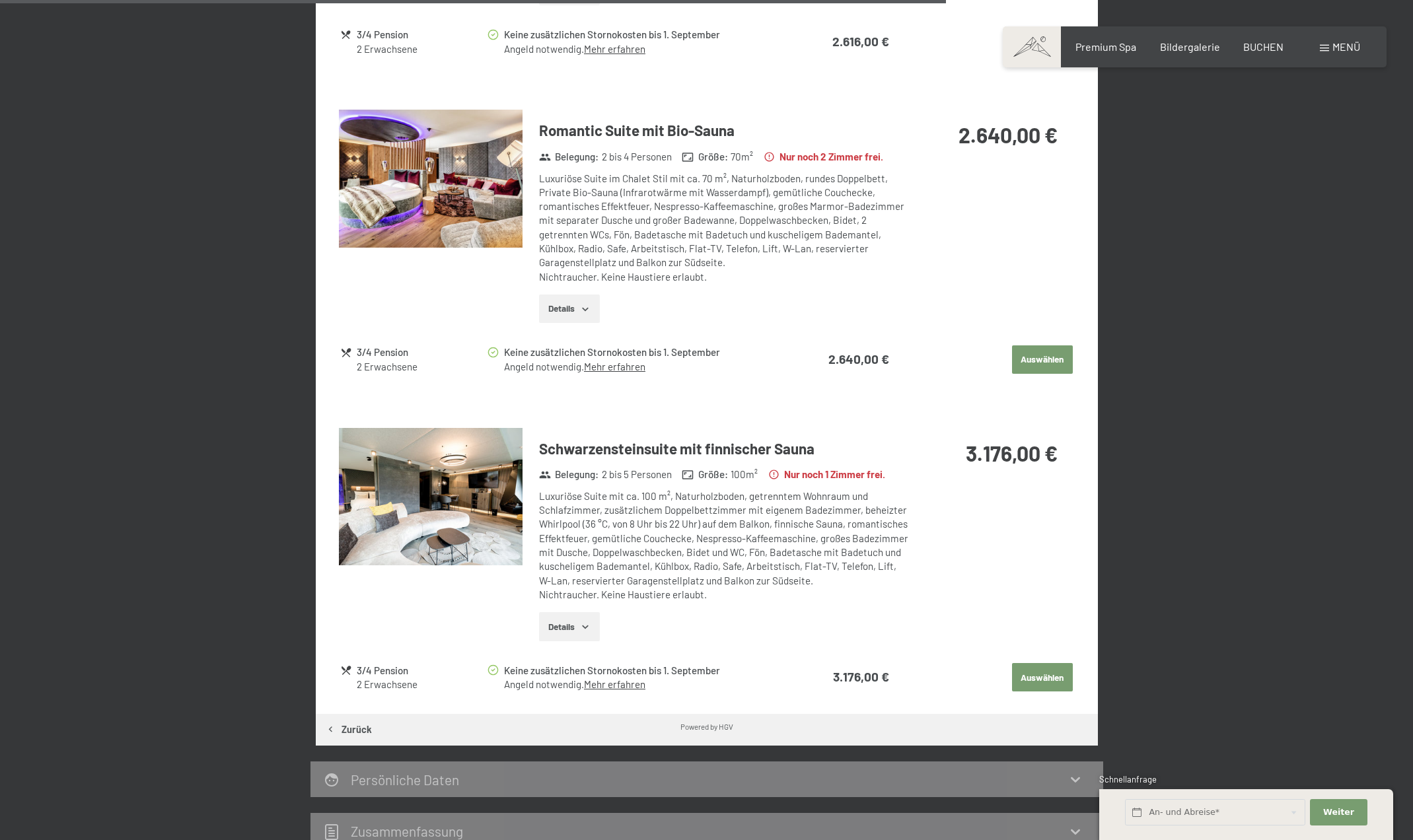
scroll to position [1915, 0]
